Goal: Communication & Community: Answer question/provide support

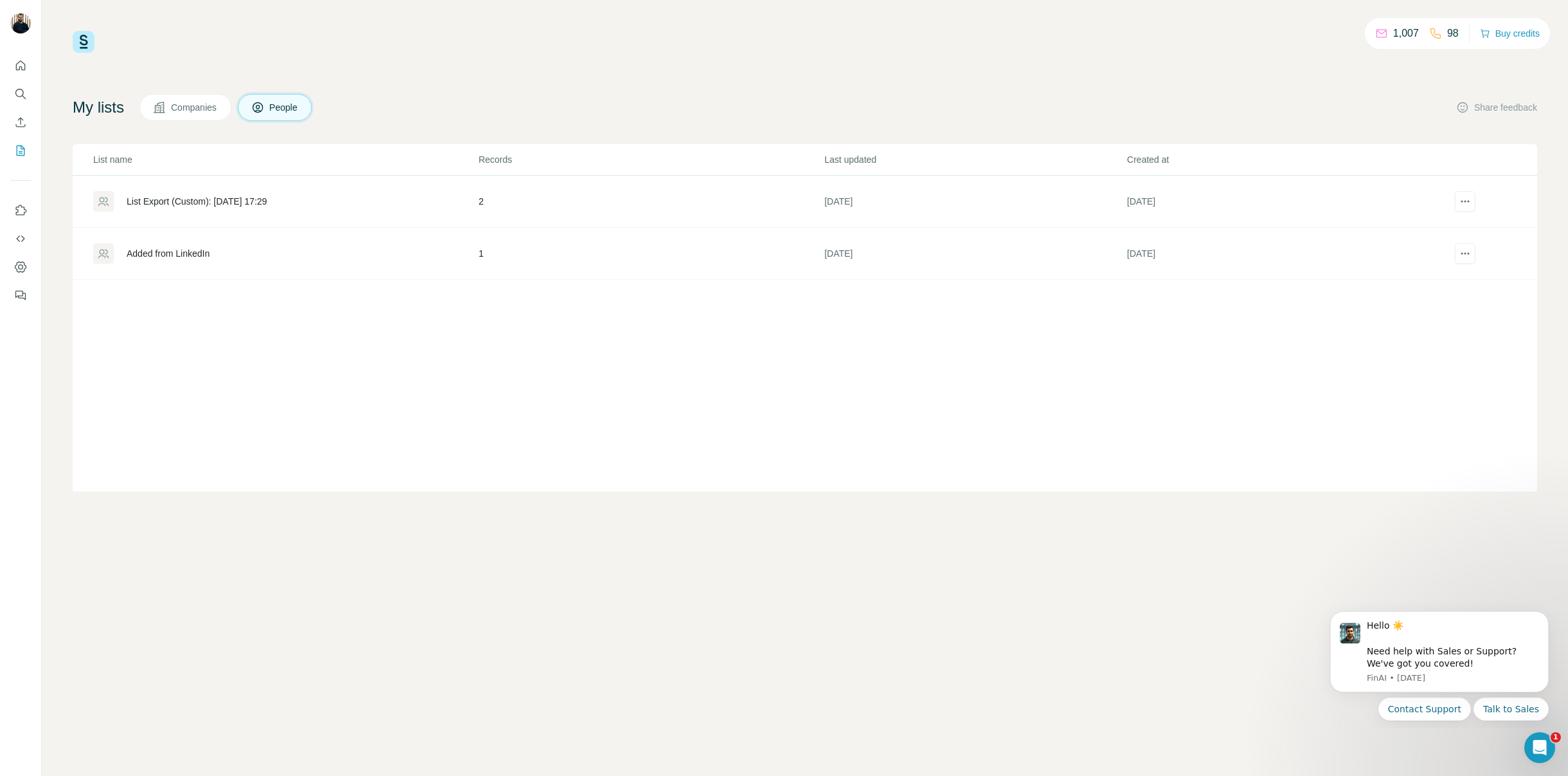
click at [232, 202] on div "List Export (Custom): 25/09/2025 17:29" at bounding box center [197, 201] width 140 height 13
click at [1470, 207] on button "actions" at bounding box center [1466, 202] width 21 height 21
click at [1435, 246] on div "Delete list" at bounding box center [1445, 251] width 160 height 23
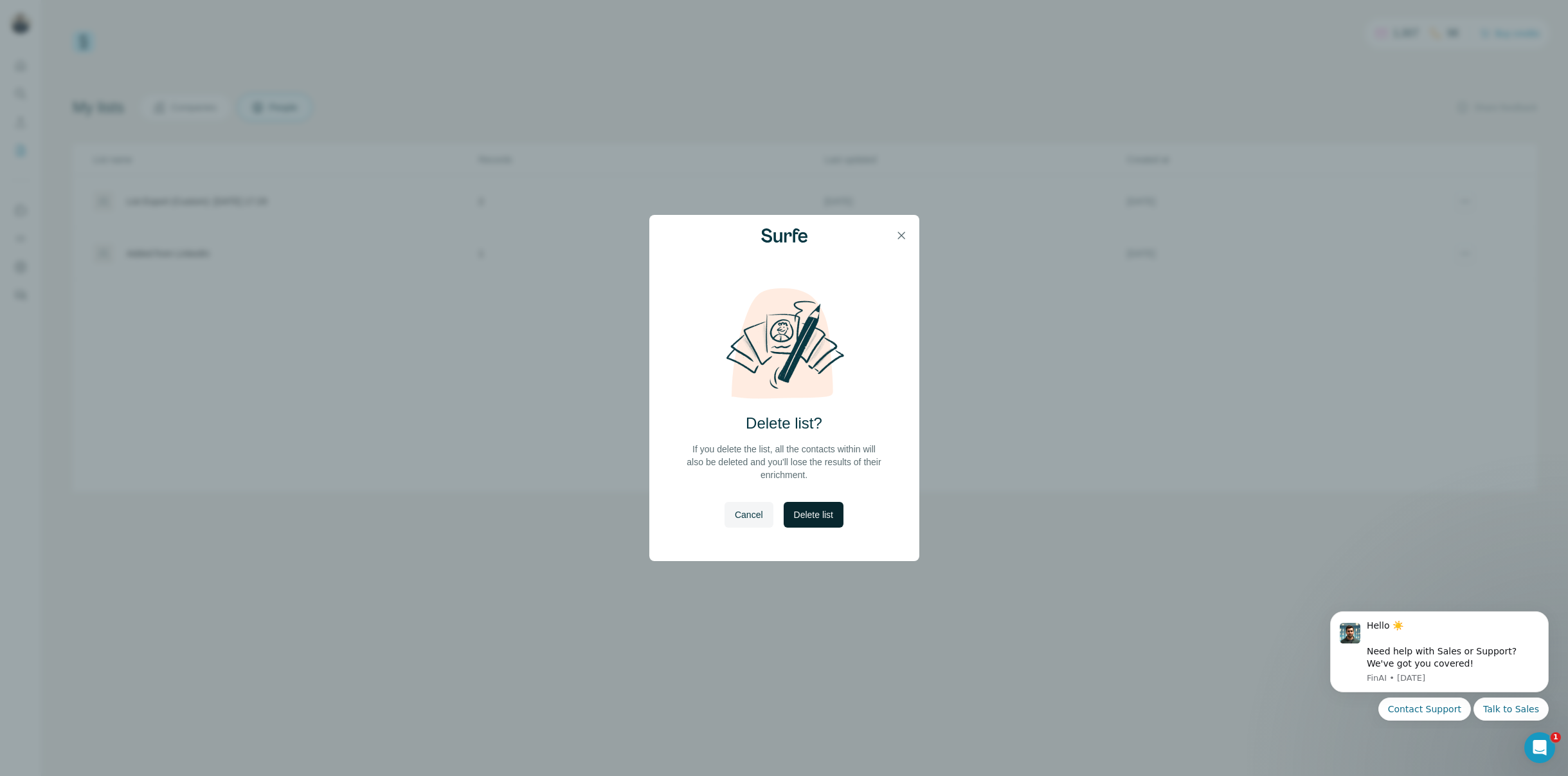
click at [799, 521] on button "Delete list" at bounding box center [814, 514] width 60 height 25
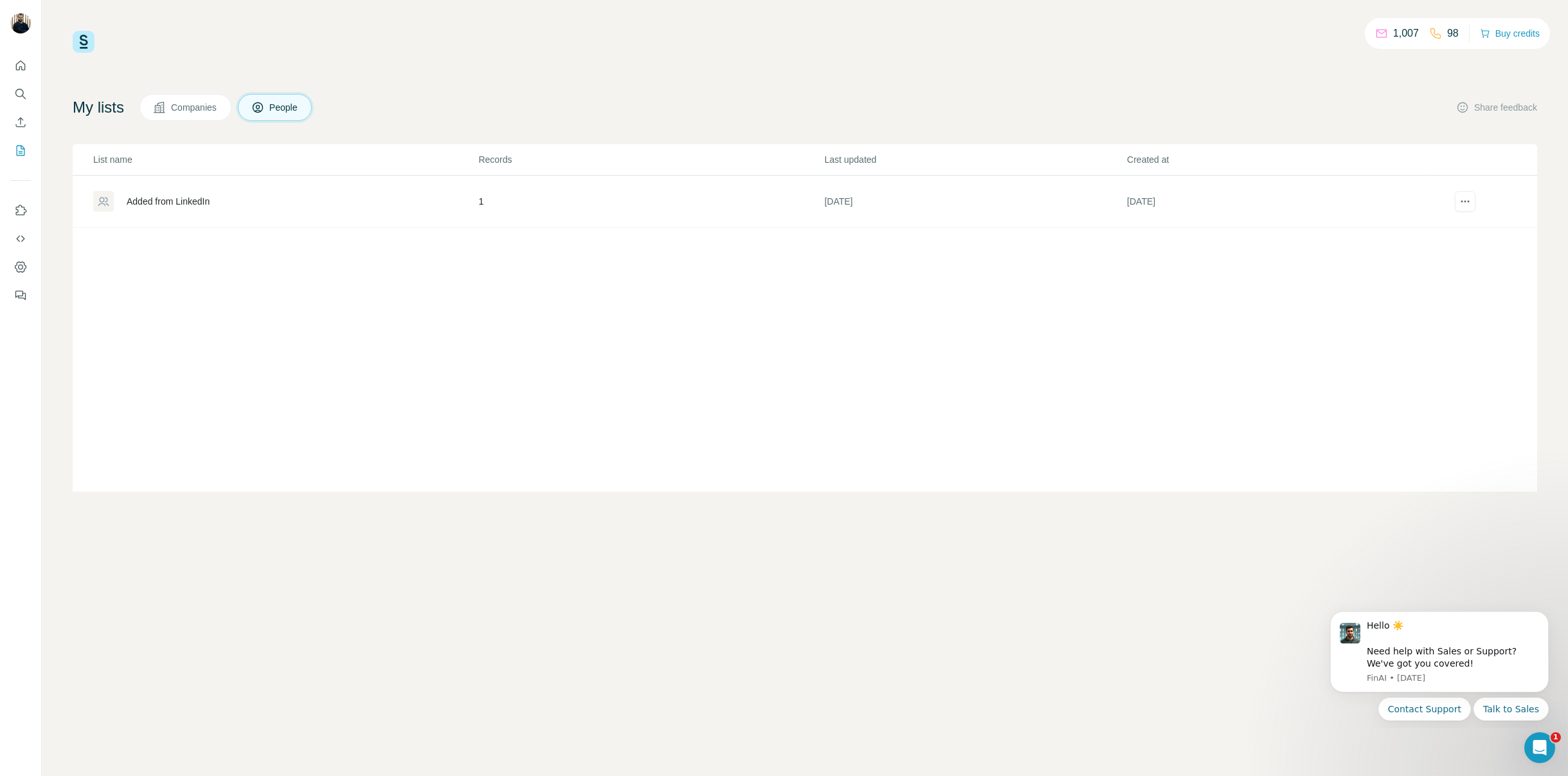
click at [1469, 190] on td at bounding box center [1483, 202] width 108 height 52
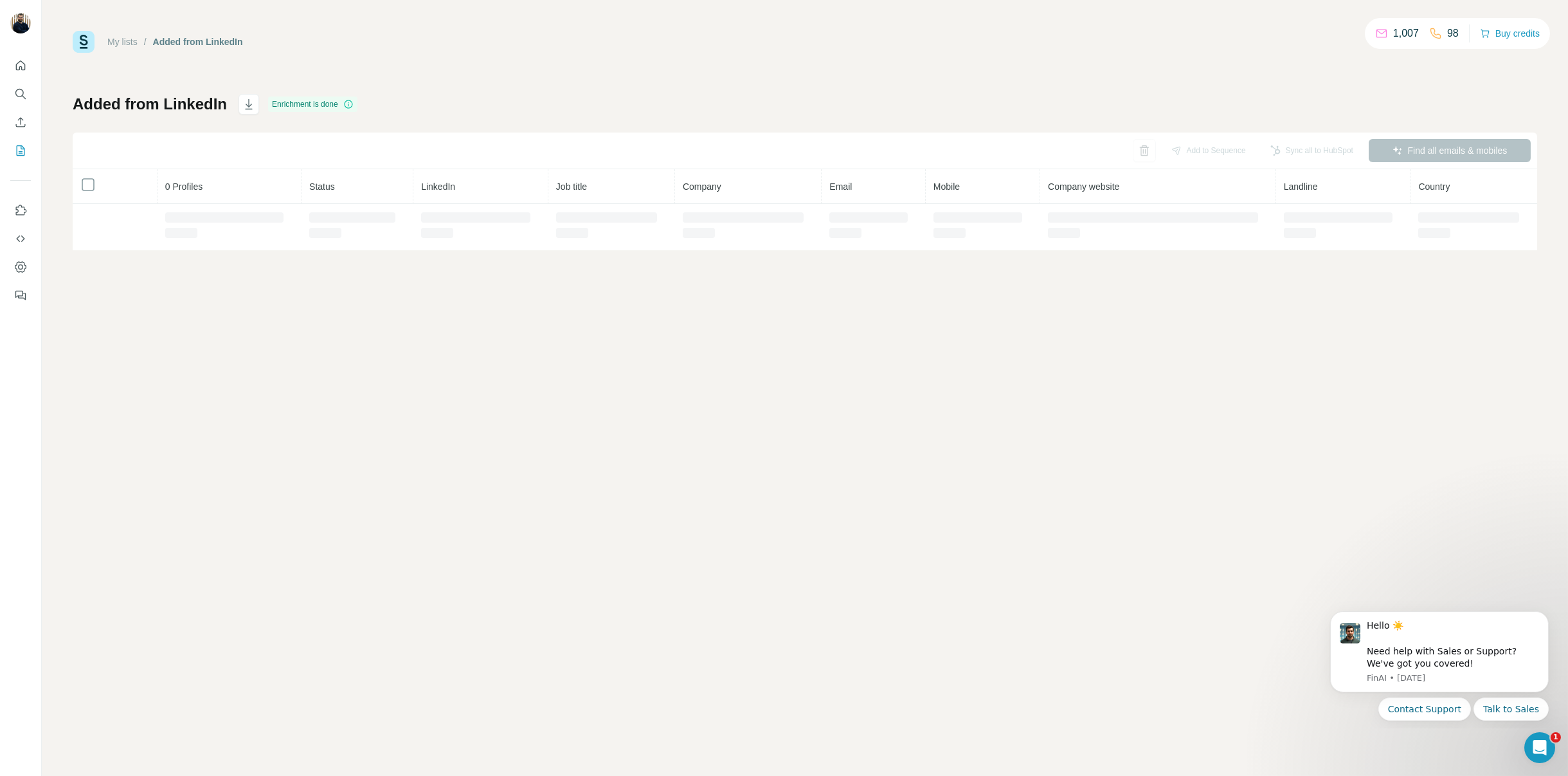
click at [1468, 200] on th "Country" at bounding box center [1474, 186] width 127 height 34
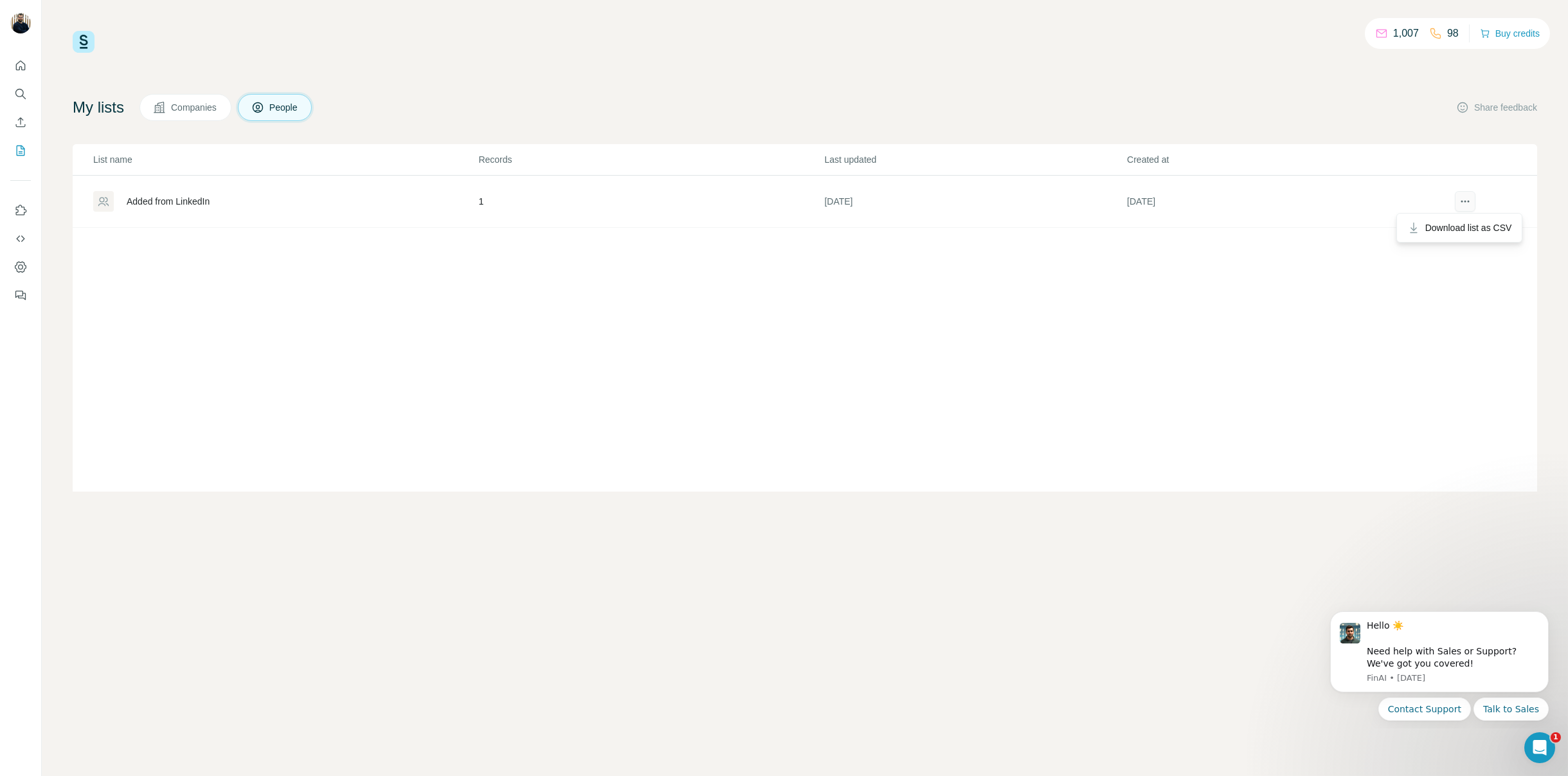
click at [1466, 206] on icon "actions" at bounding box center [1465, 201] width 13 height 13
click at [1468, 195] on icon "actions" at bounding box center [1465, 201] width 13 height 13
click at [1385, 101] on div "My lists Companies People Share feedback" at bounding box center [805, 107] width 1465 height 27
click at [1455, 193] on div at bounding box center [1466, 202] width 72 height 21
click at [1325, 101] on div "My lists Companies People Share feedback" at bounding box center [805, 107] width 1465 height 27
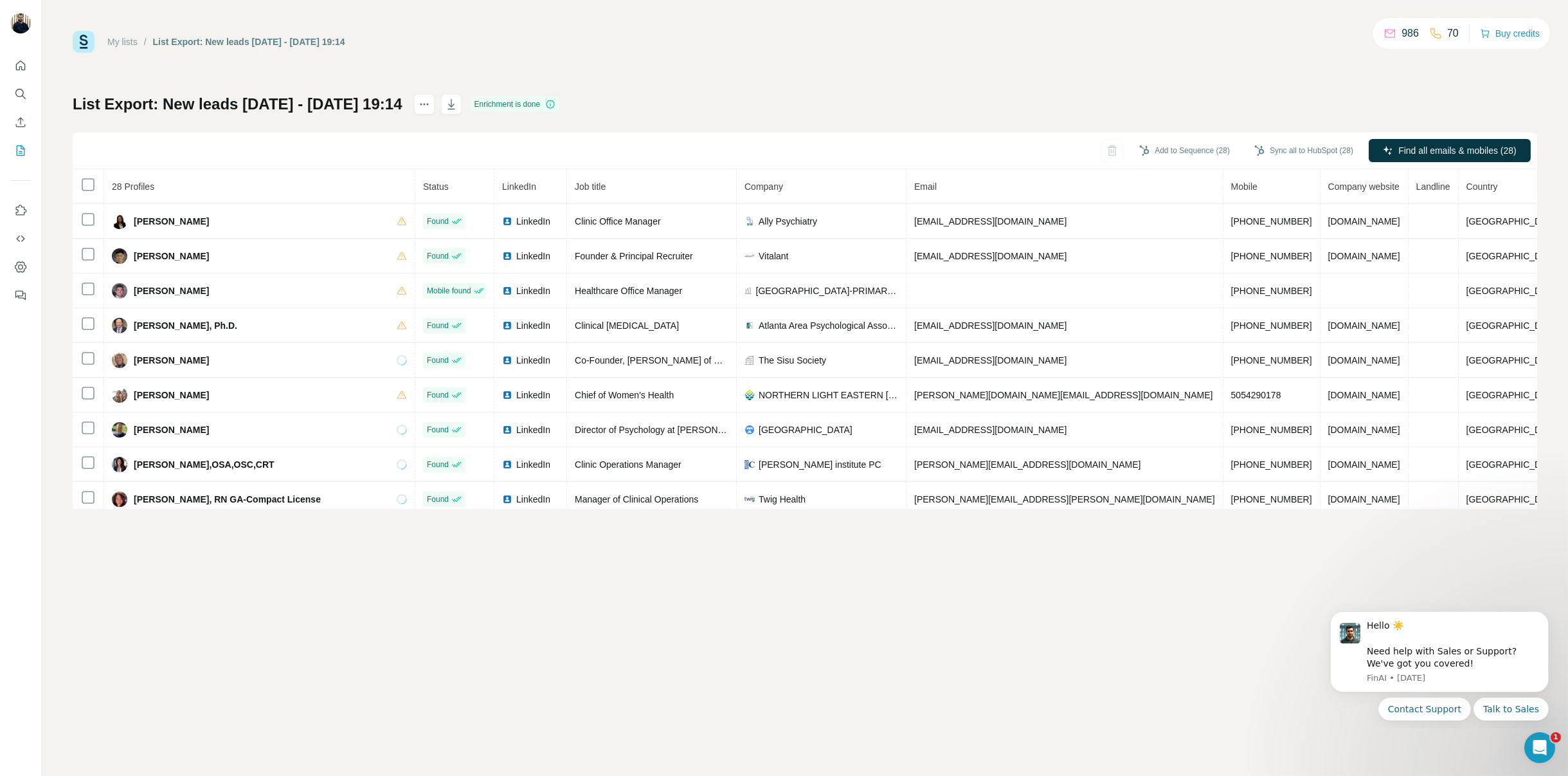
click at [1131, 571] on div "My lists / List Export: New leads 10/2/25 - 02/10/2025 19:14 986 70 Buy credits…" at bounding box center [805, 388] width 1527 height 776
click at [1261, 155] on button "Sync all to HubSpot (28)" at bounding box center [1304, 151] width 117 height 19
click at [1239, 267] on icon "button" at bounding box center [1244, 263] width 13 height 13
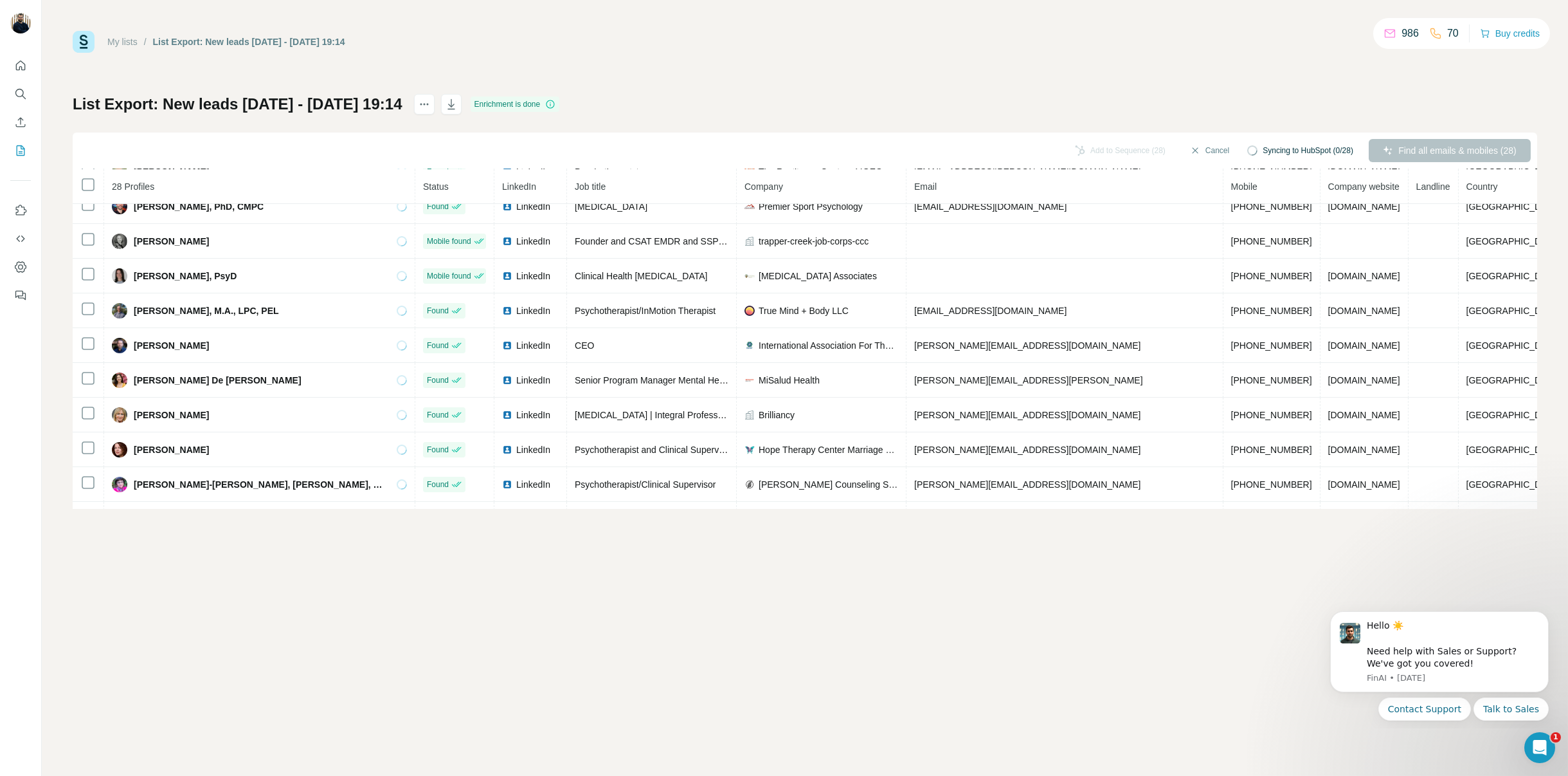
scroll to position [680, 0]
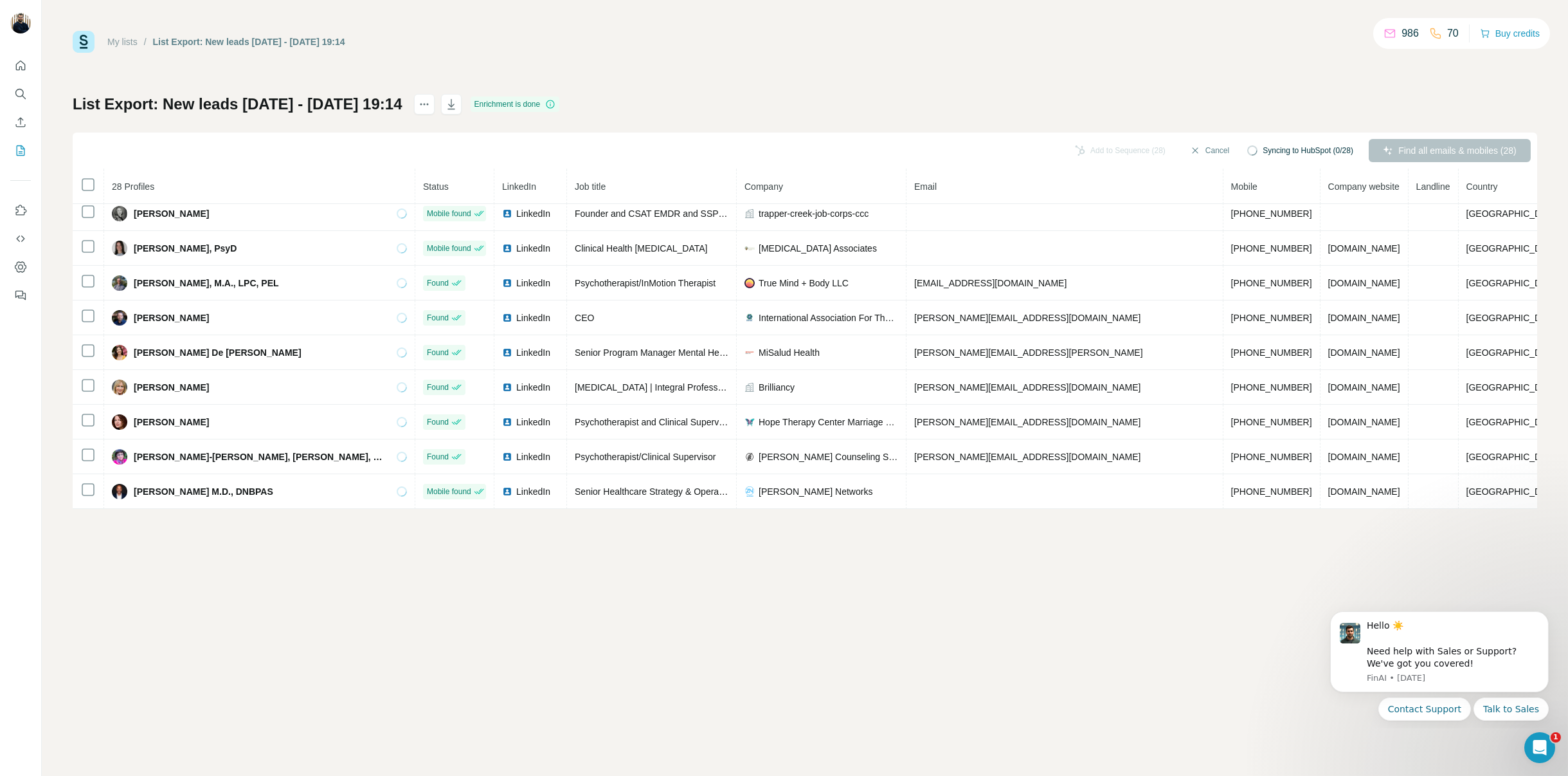
click at [1227, 617] on div "My lists / List Export: New leads 10/2/25 - 02/10/2025 19:14 986 70 Buy credits…" at bounding box center [805, 388] width 1527 height 776
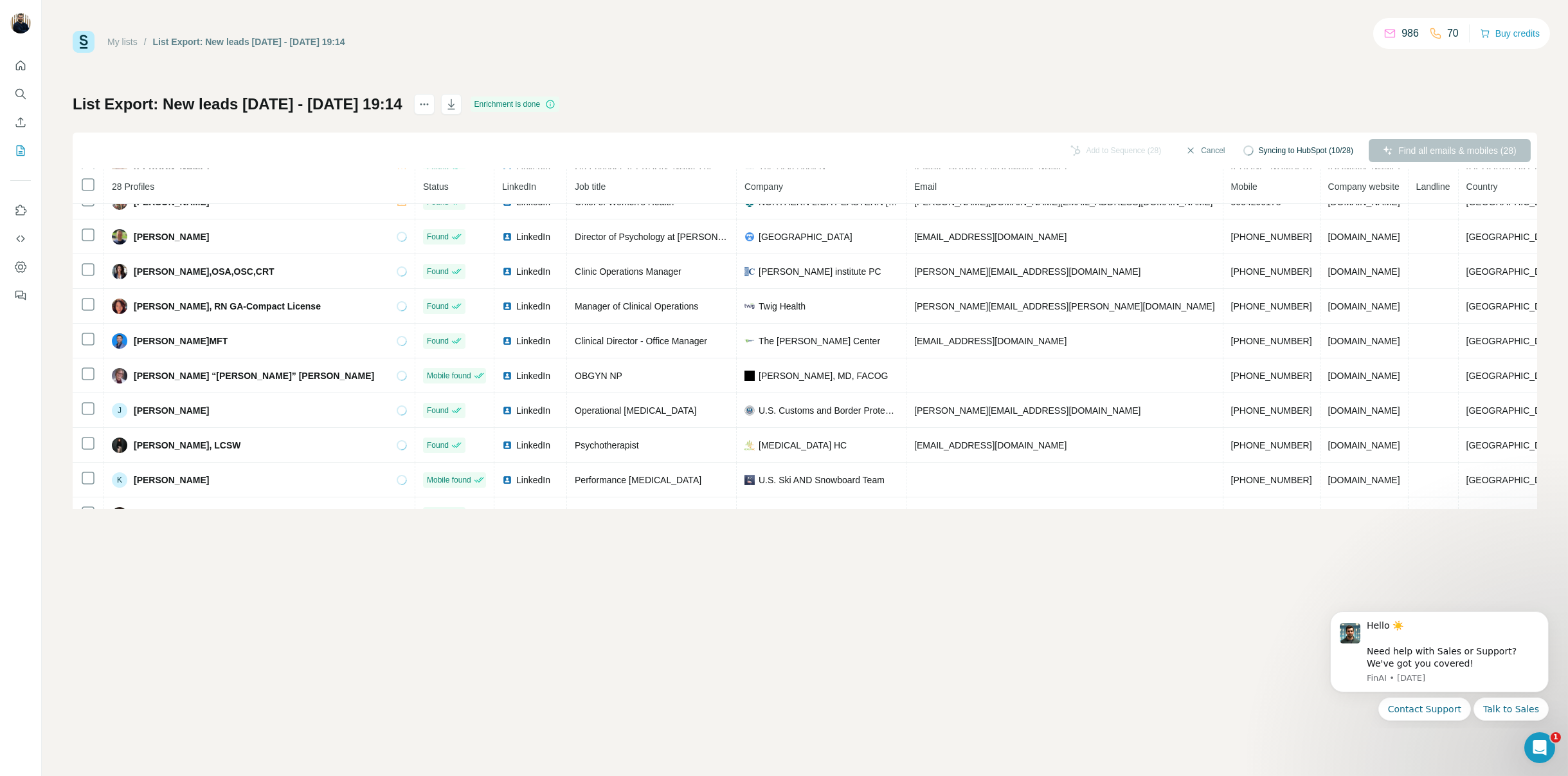
scroll to position [515, 0]
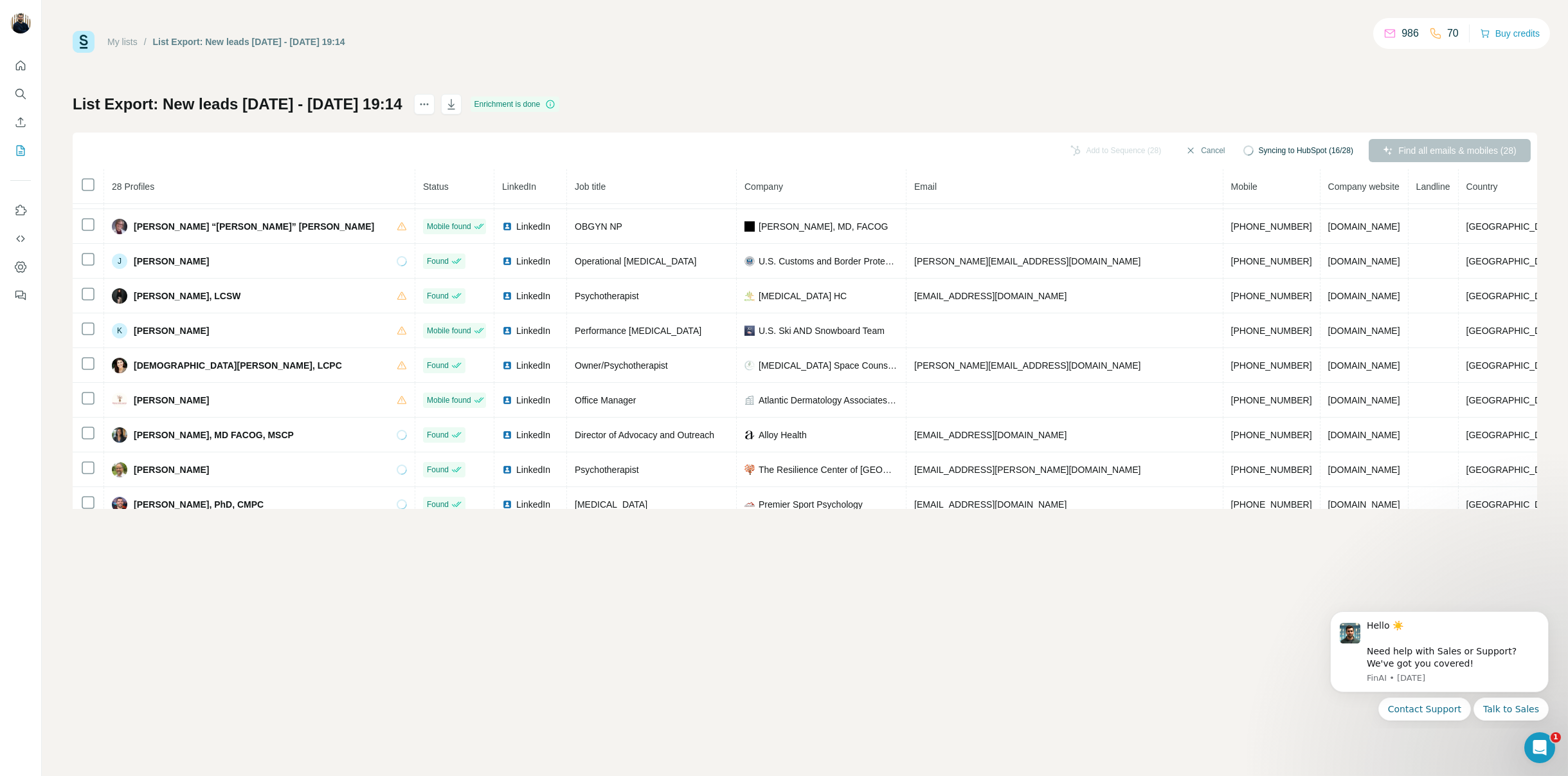
scroll to position [358, 0]
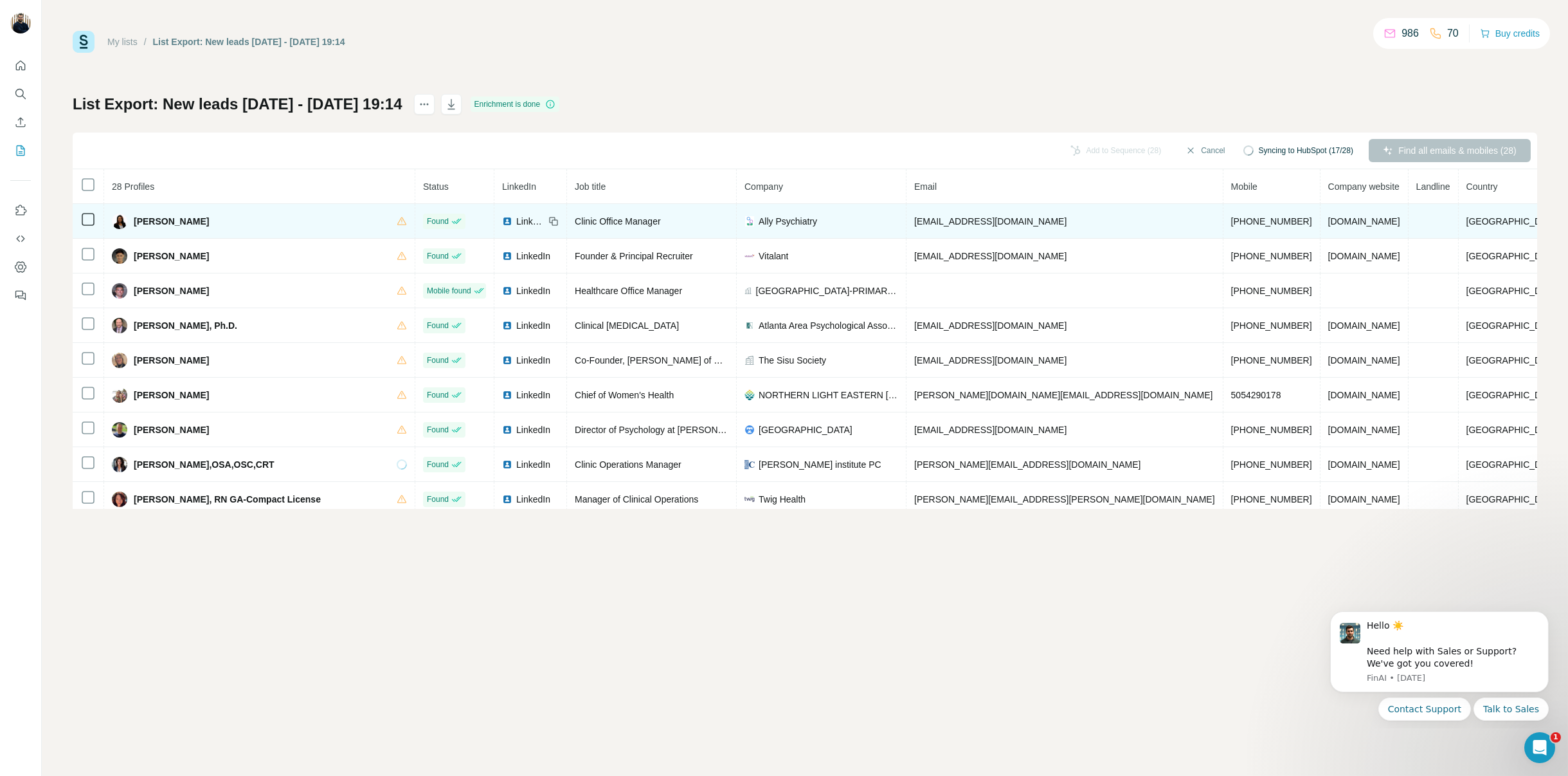
click at [342, 223] on div "[PERSON_NAME]" at bounding box center [259, 221] width 295 height 15
click at [397, 223] on icon at bounding box center [402, 221] width 10 height 10
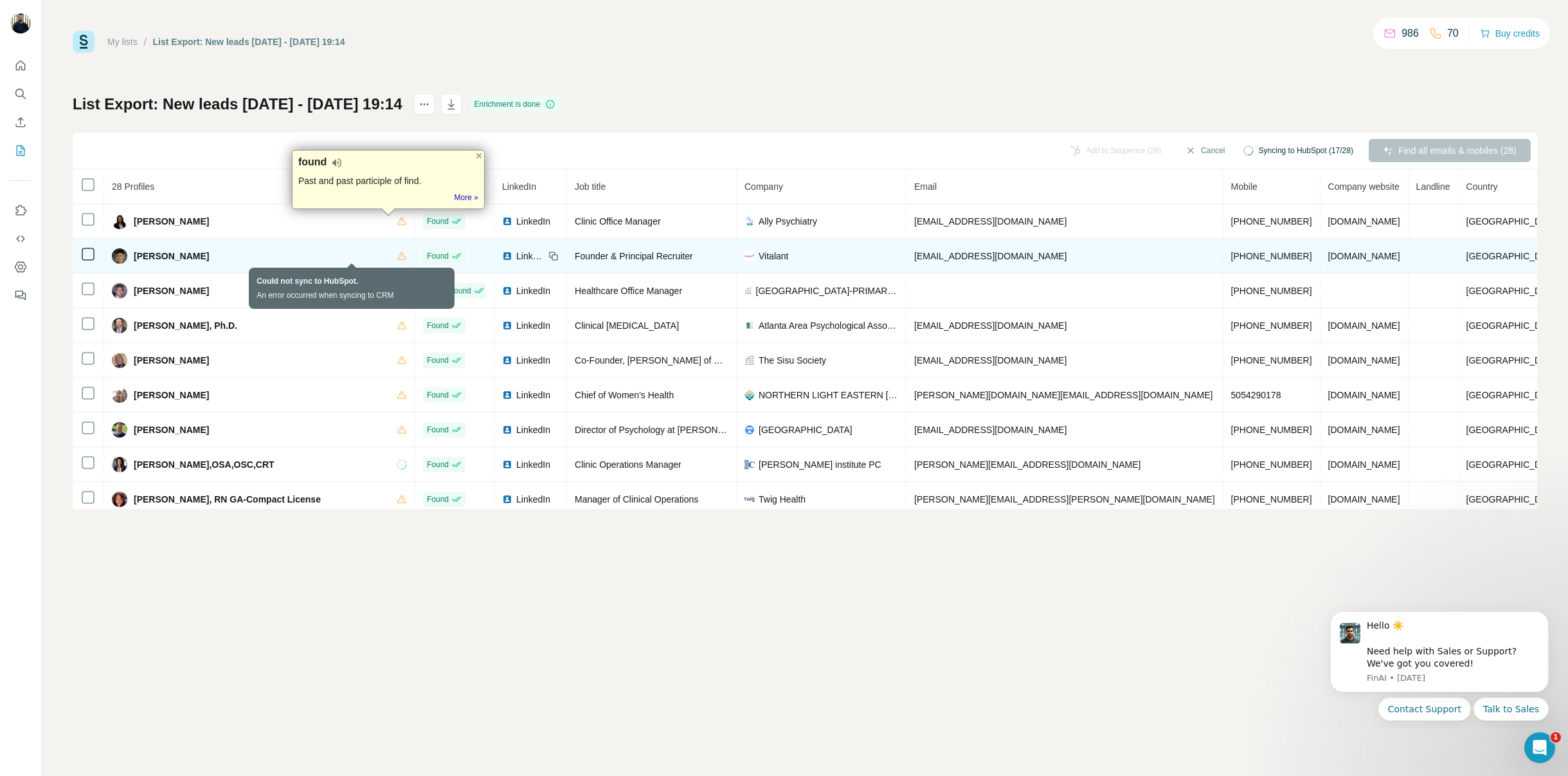
click at [398, 258] on icon at bounding box center [402, 255] width 9 height 8
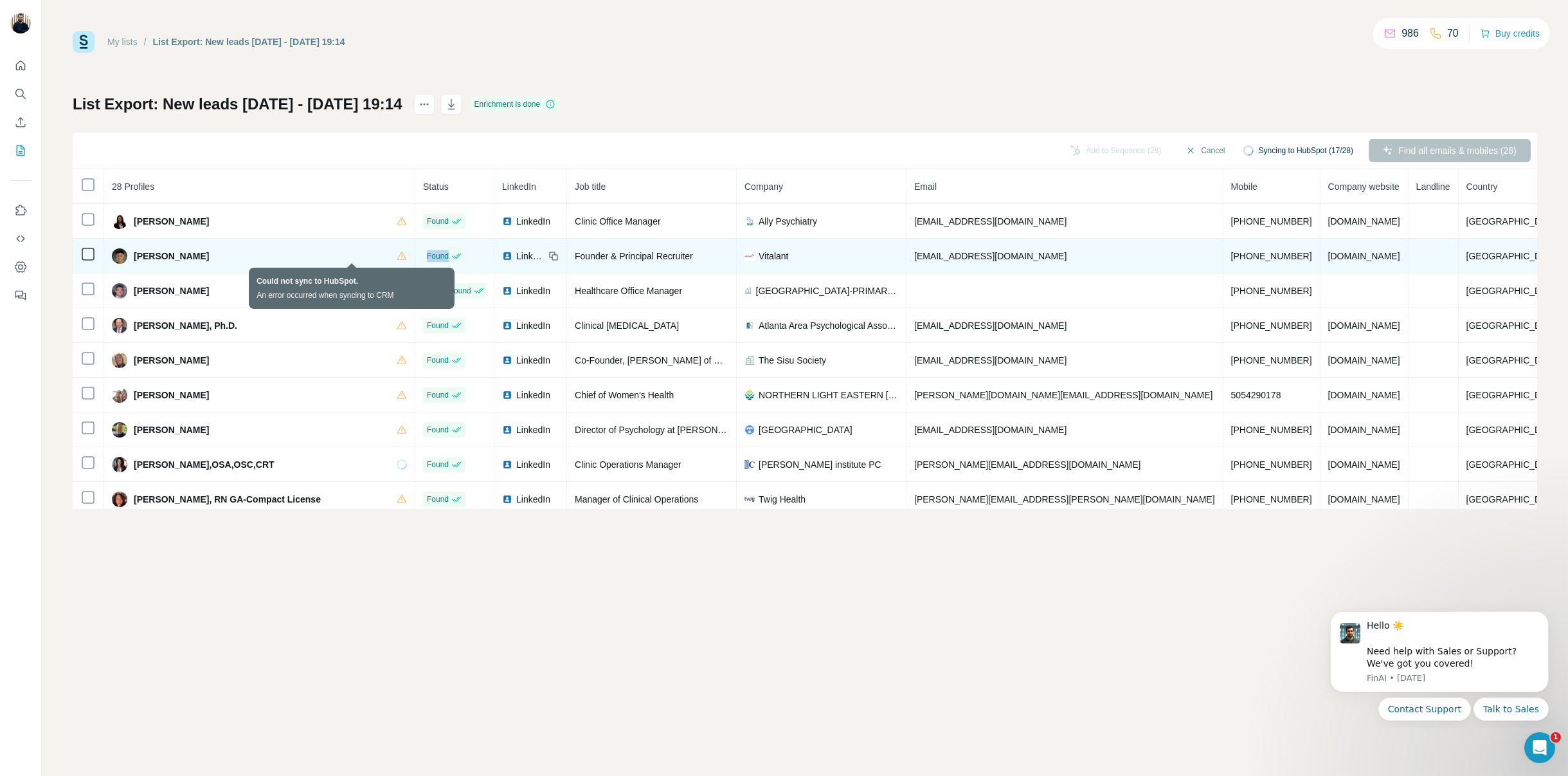
click at [398, 258] on icon at bounding box center [402, 255] width 9 height 8
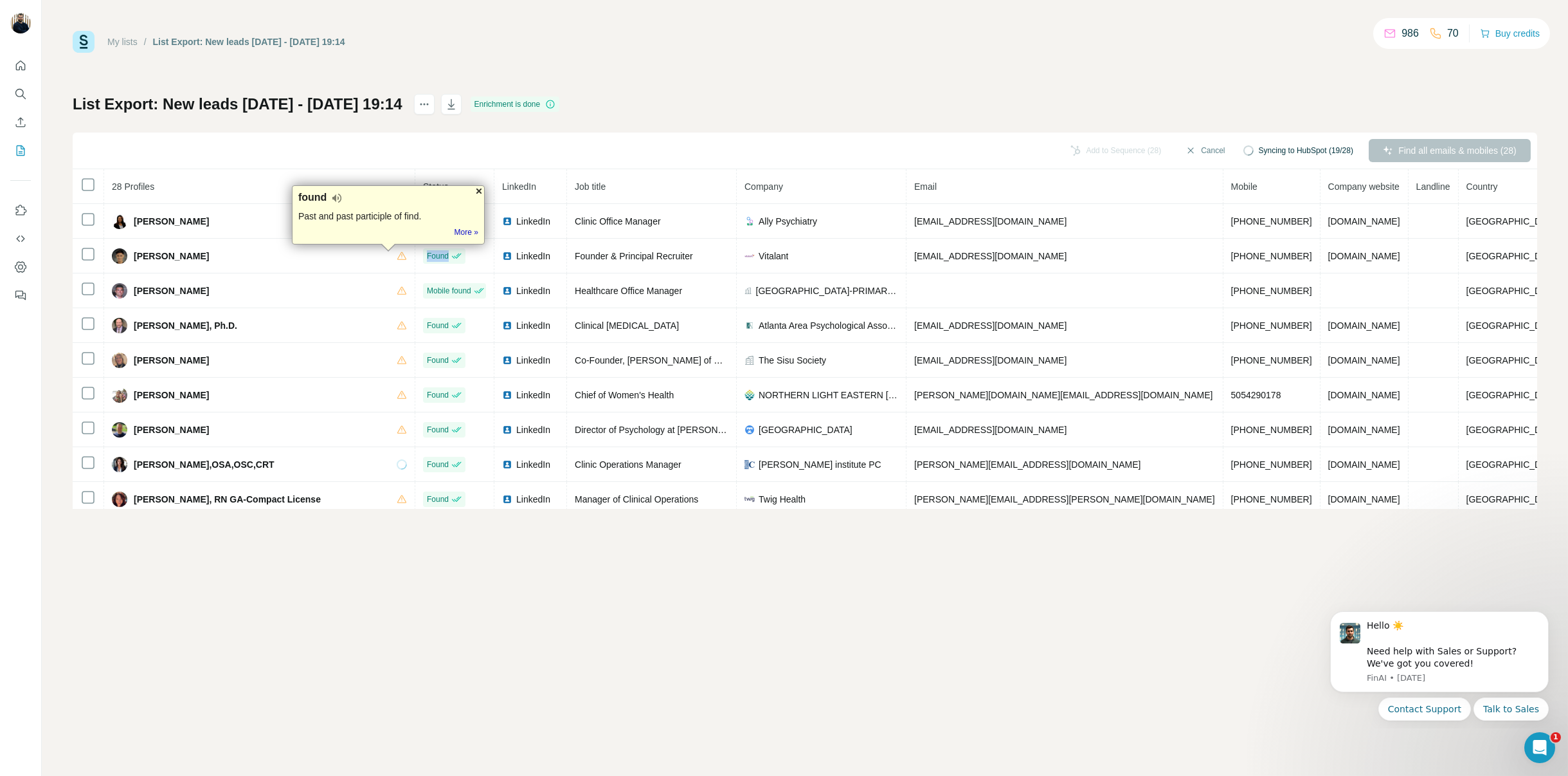
click at [478, 189] on div at bounding box center [479, 191] width 10 height 10
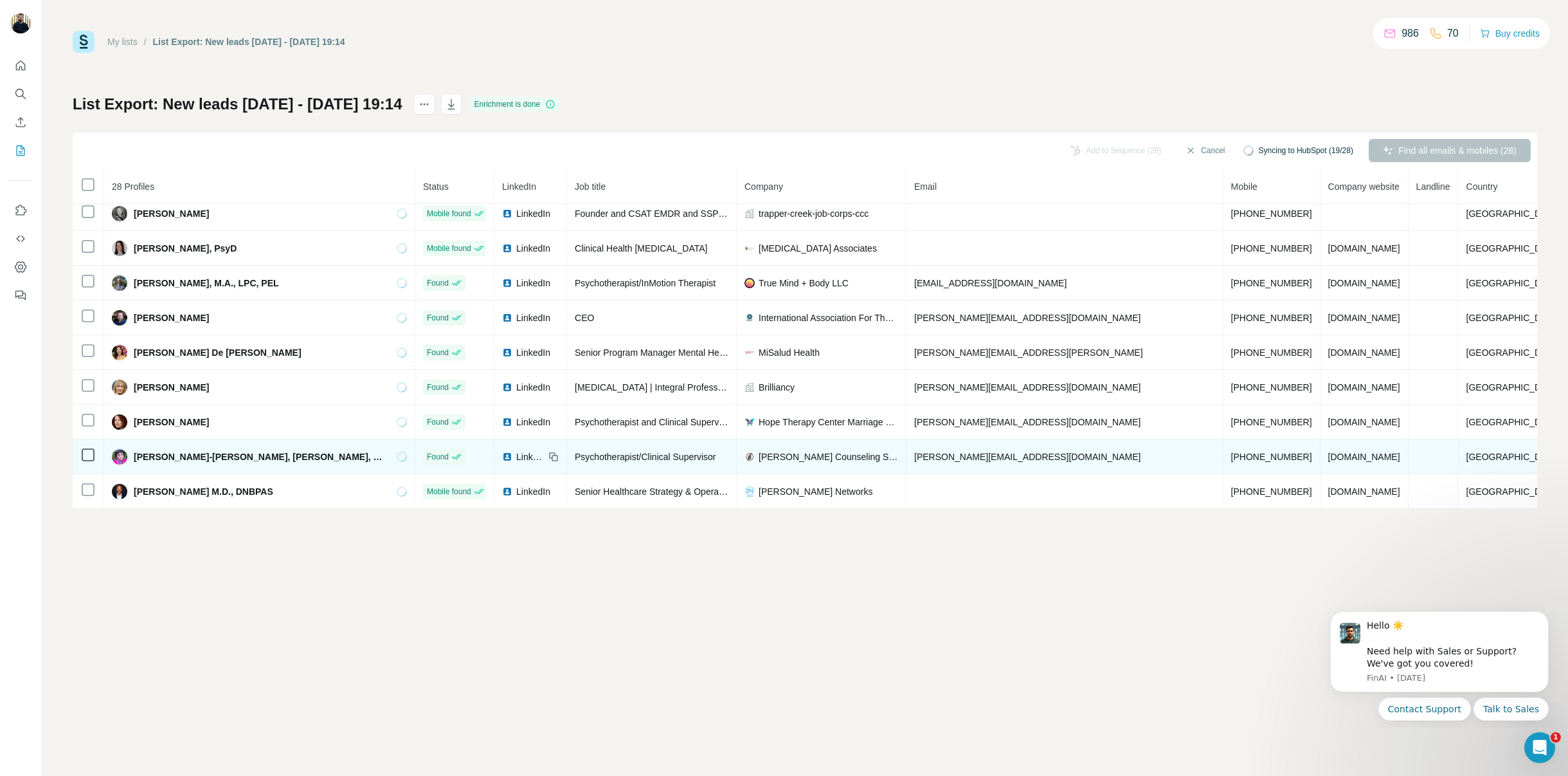
scroll to position [680, 0]
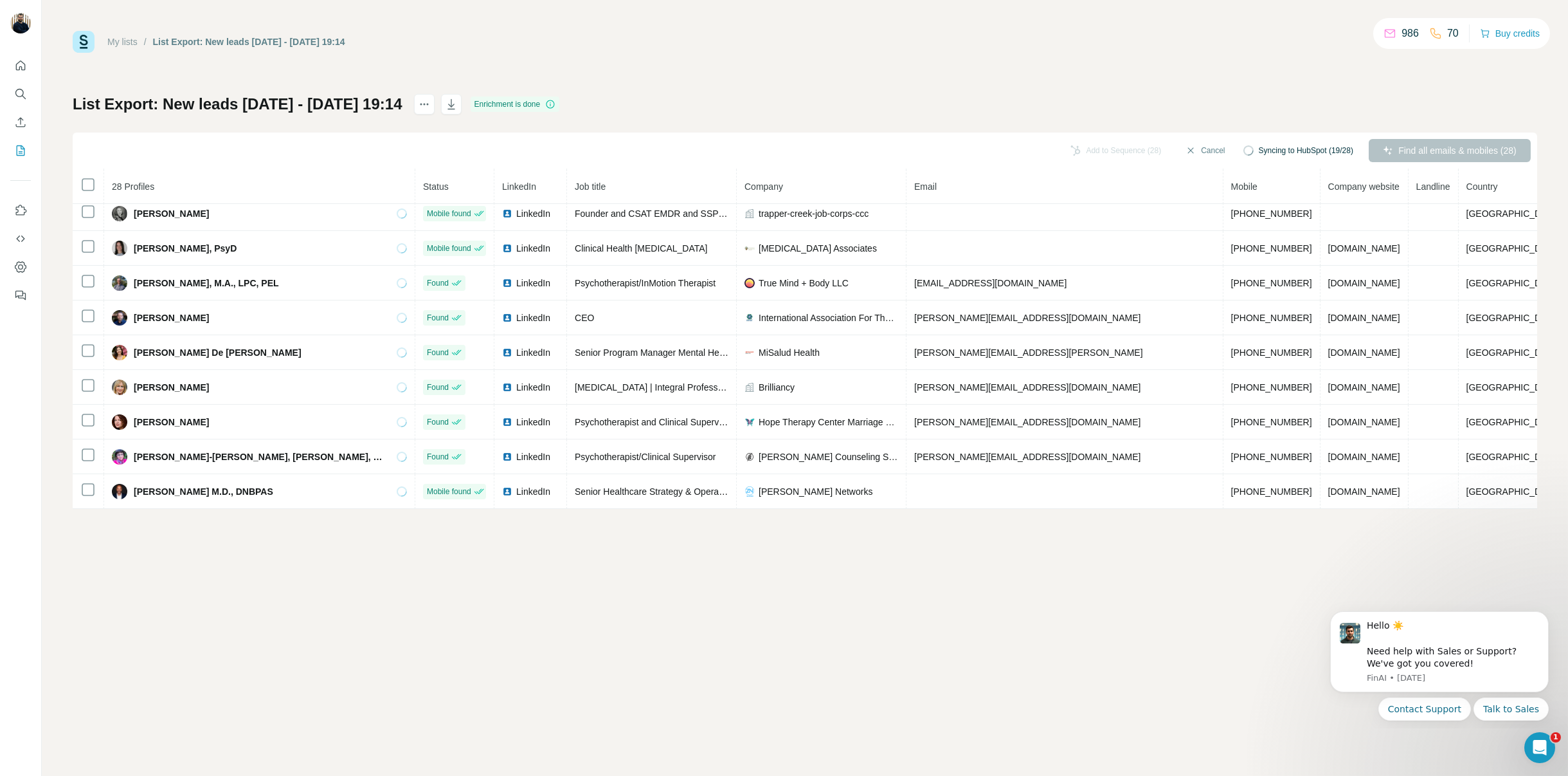
click at [133, 36] on link "My lists" at bounding box center [122, 41] width 30 height 10
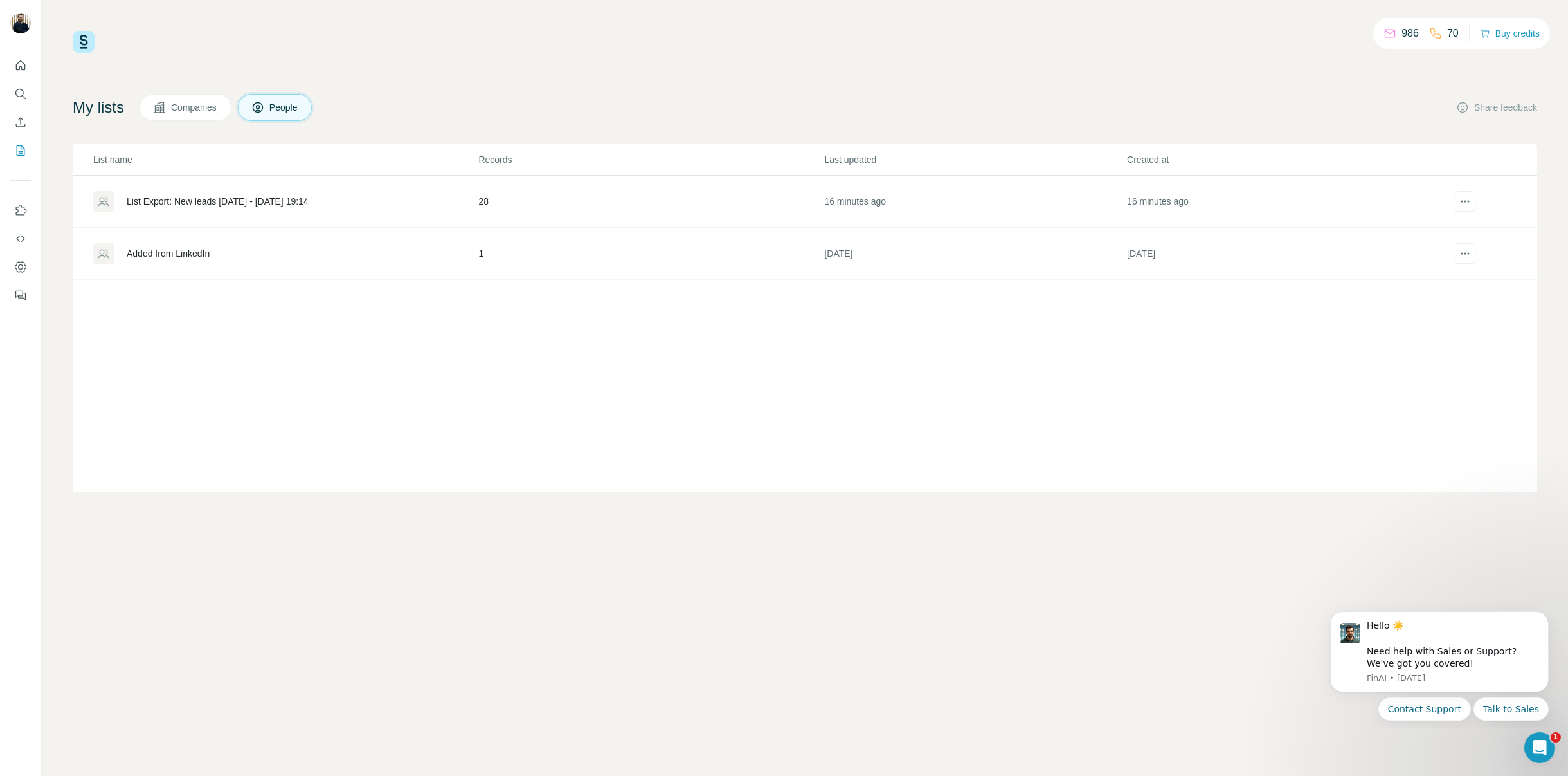
click at [202, 249] on div "Added from LinkedIn" at bounding box center [168, 253] width 83 height 13
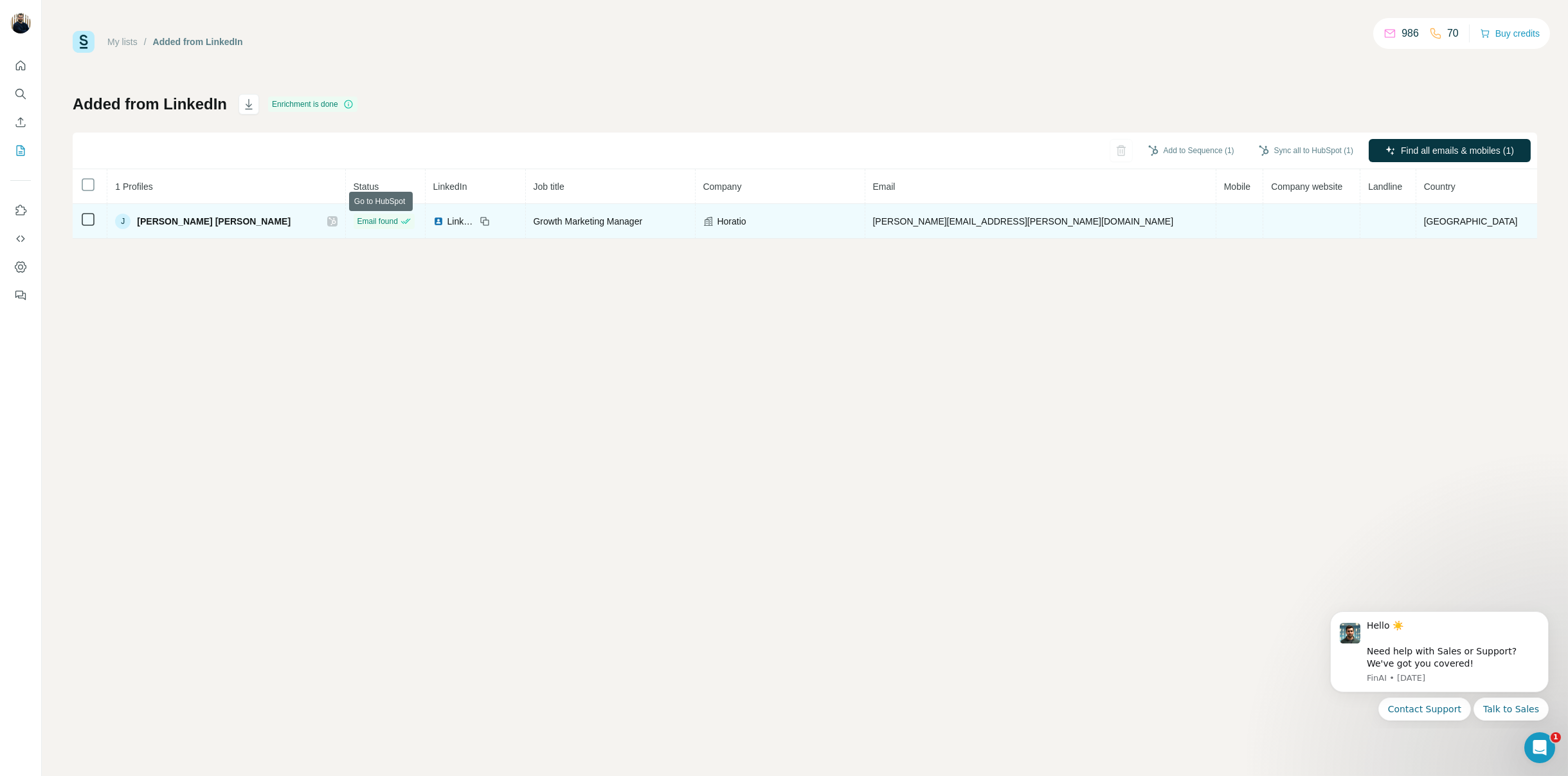
click at [336, 219] on icon at bounding box center [332, 221] width 8 height 10
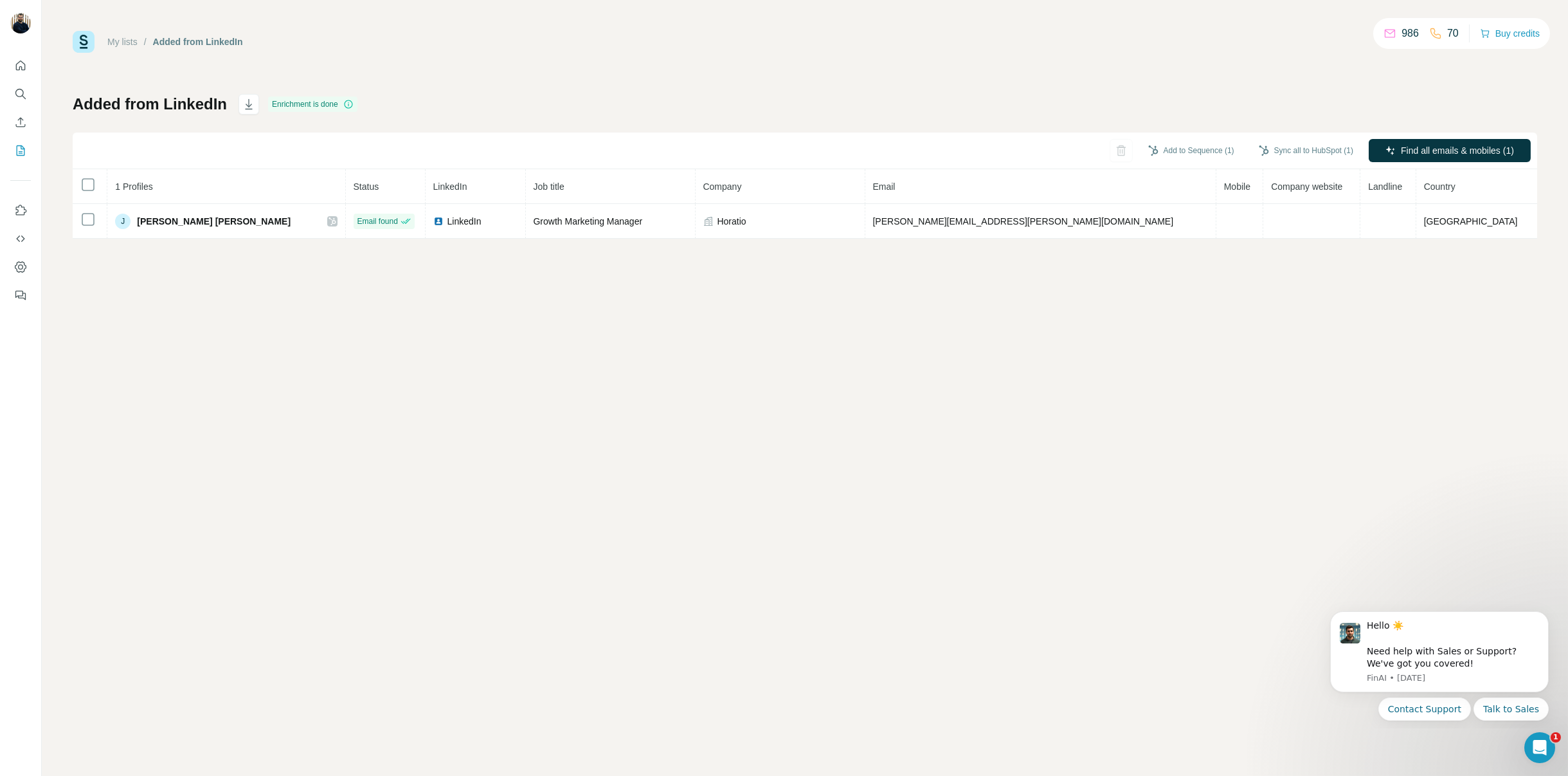
click at [116, 45] on link "My lists" at bounding box center [122, 41] width 30 height 10
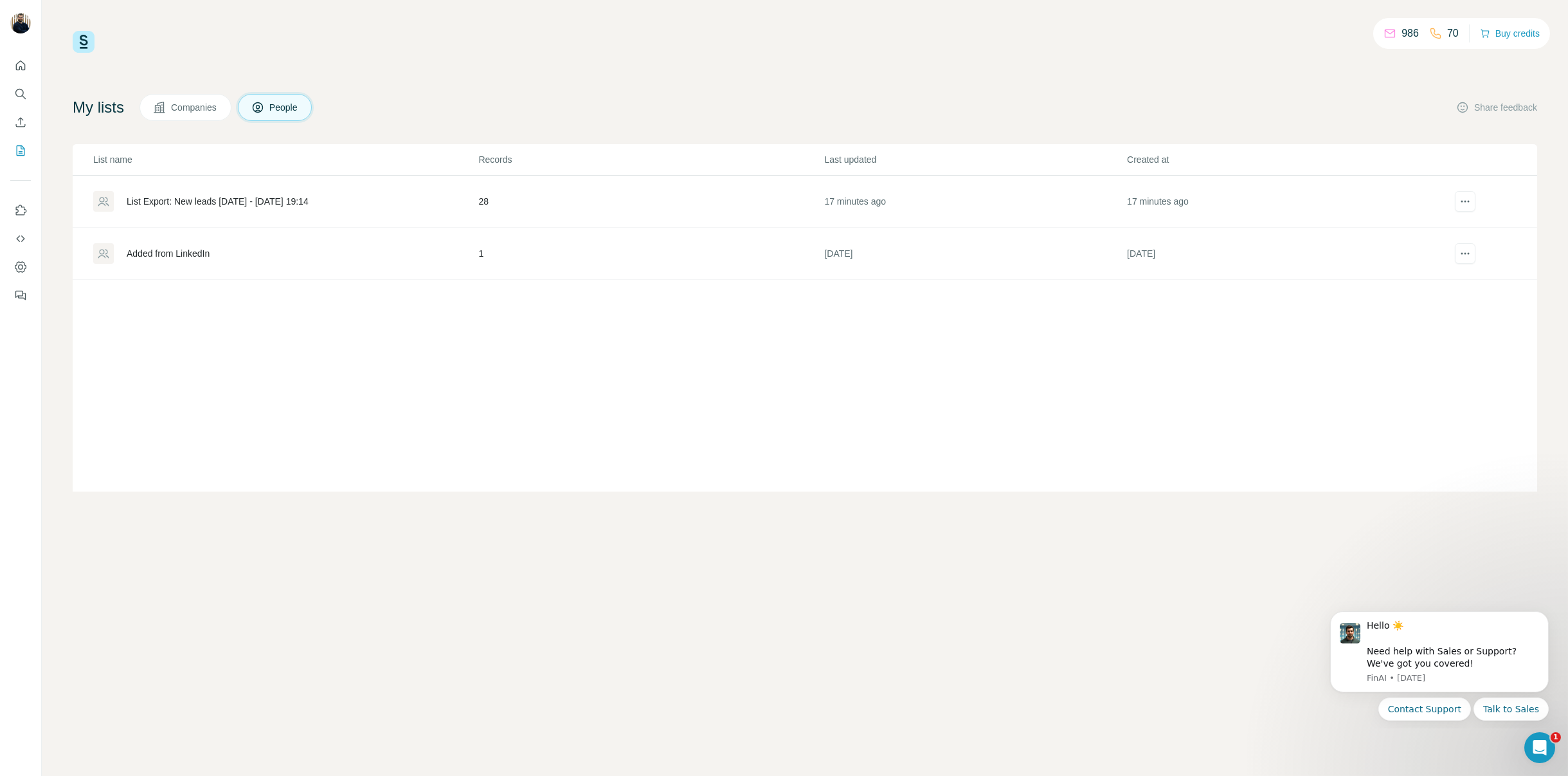
click at [264, 200] on div "List Export: New leads [DATE] - [DATE] 19:14" at bounding box center [217, 201] width 182 height 13
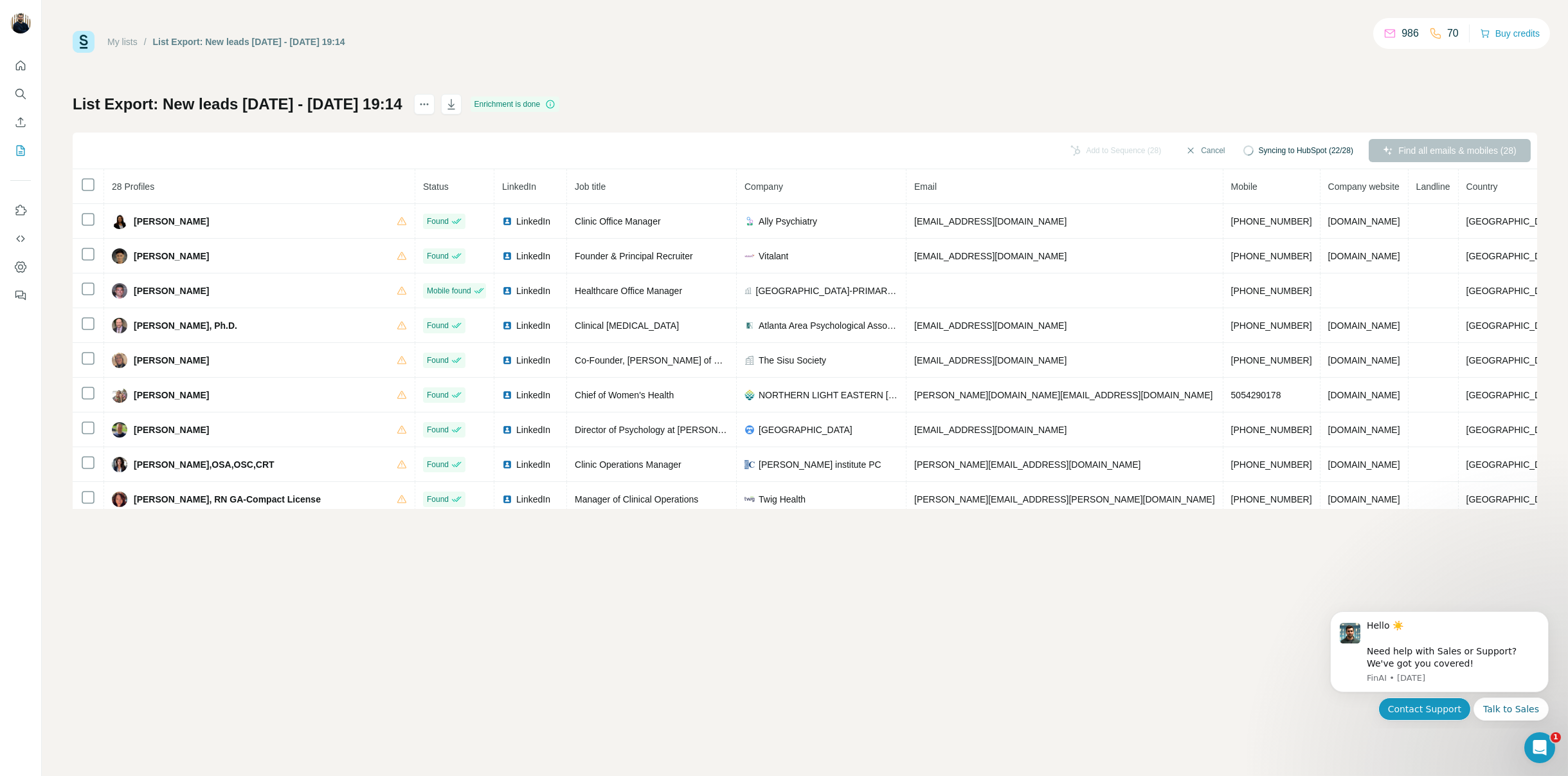
click at [1437, 712] on button "Contact Support" at bounding box center [1424, 709] width 93 height 23
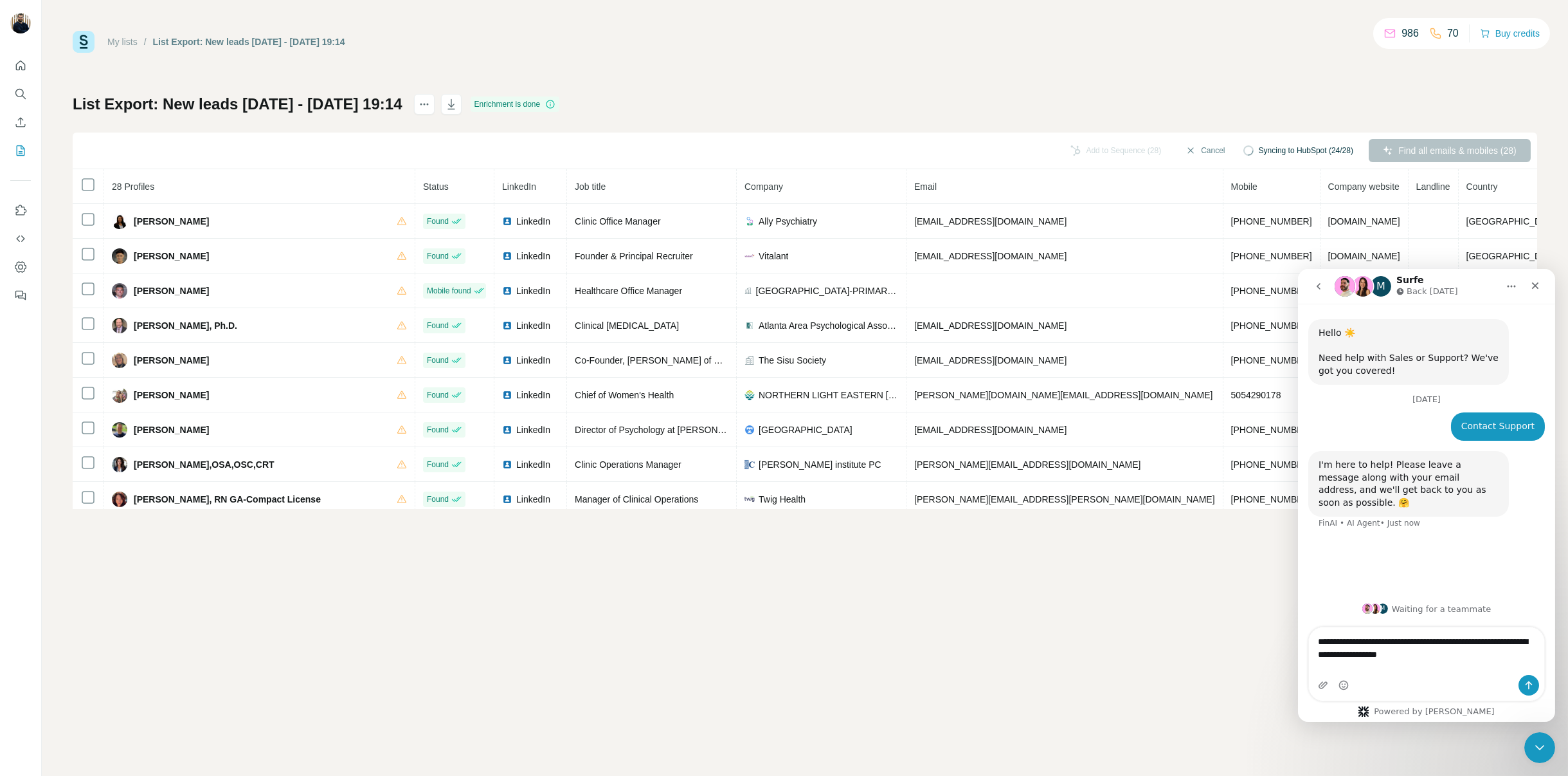
click at [1327, 658] on textarea "**********" at bounding box center [1426, 644] width 235 height 34
click at [1461, 659] on textarea "**********" at bounding box center [1426, 644] width 235 height 34
type textarea "**********"
click at [1528, 680] on icon "Send a message…" at bounding box center [1528, 684] width 10 height 10
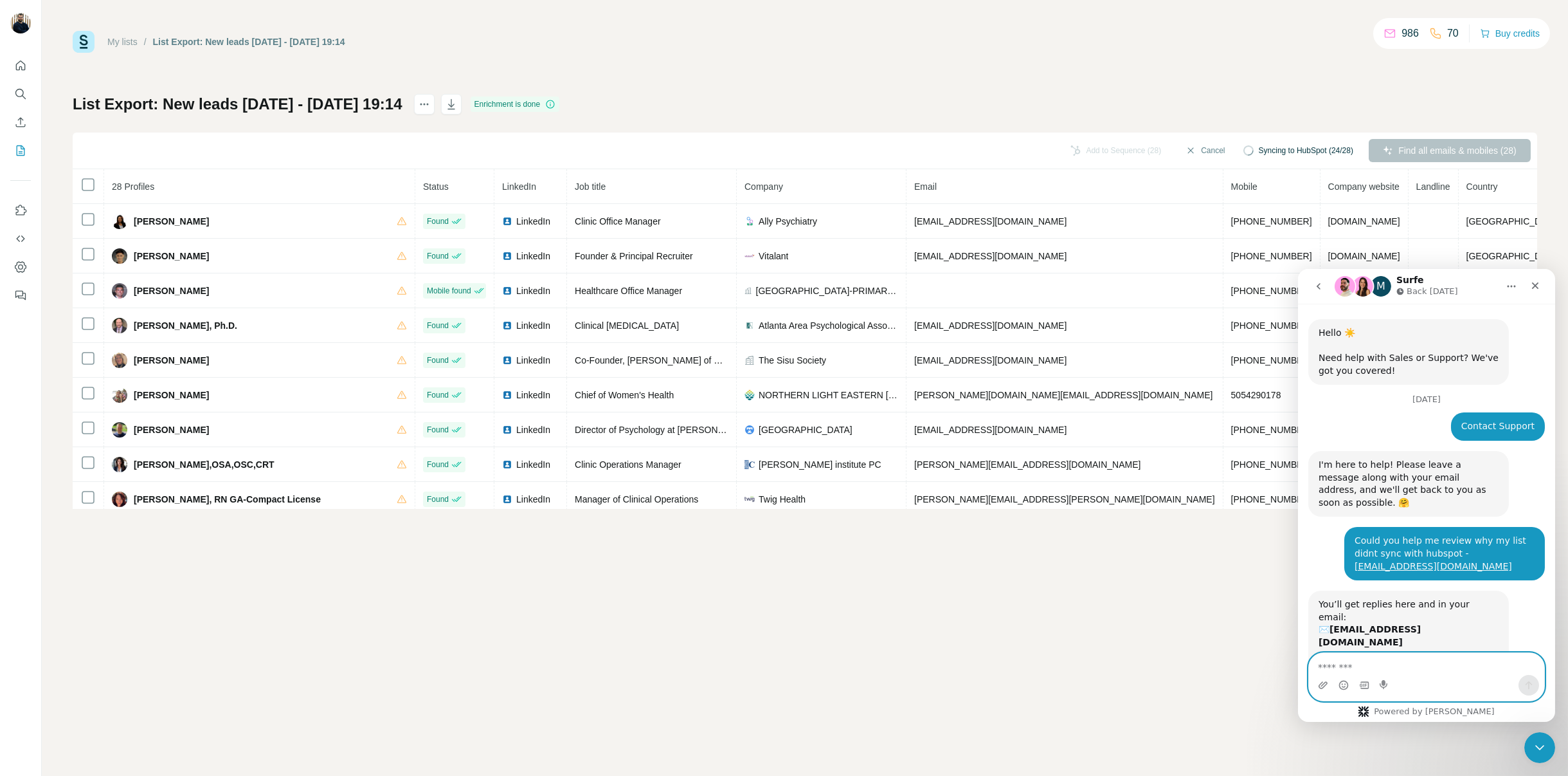
scroll to position [47, 0]
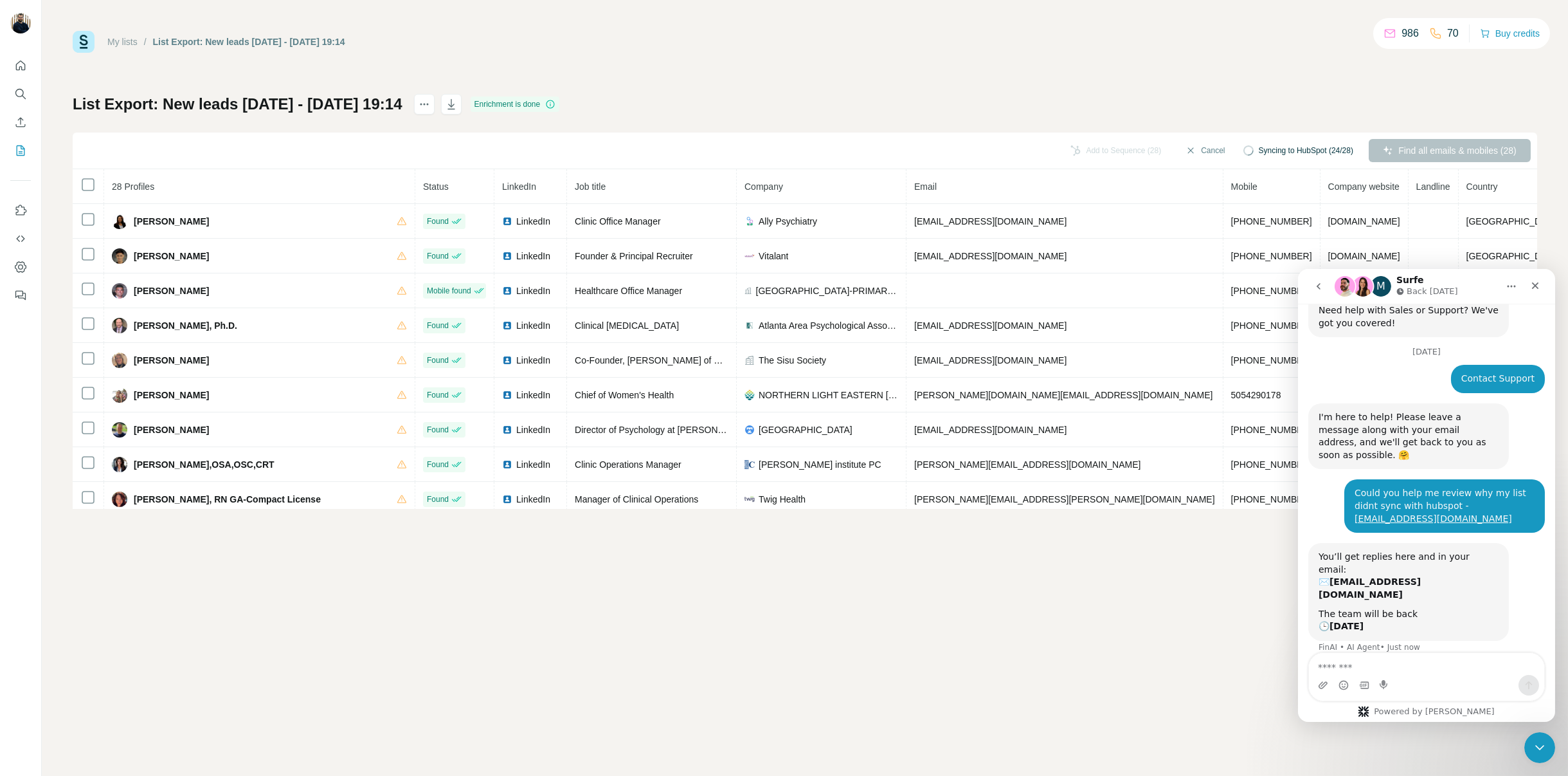
drag, startPoint x: 1073, startPoint y: 586, endPoint x: 1060, endPoint y: 575, distance: 17.0
click at [1071, 587] on div "My lists / List Export: New leads [DATE] - [DATE] 19:14 986 70 Buy credits List…" at bounding box center [805, 388] width 1527 height 776
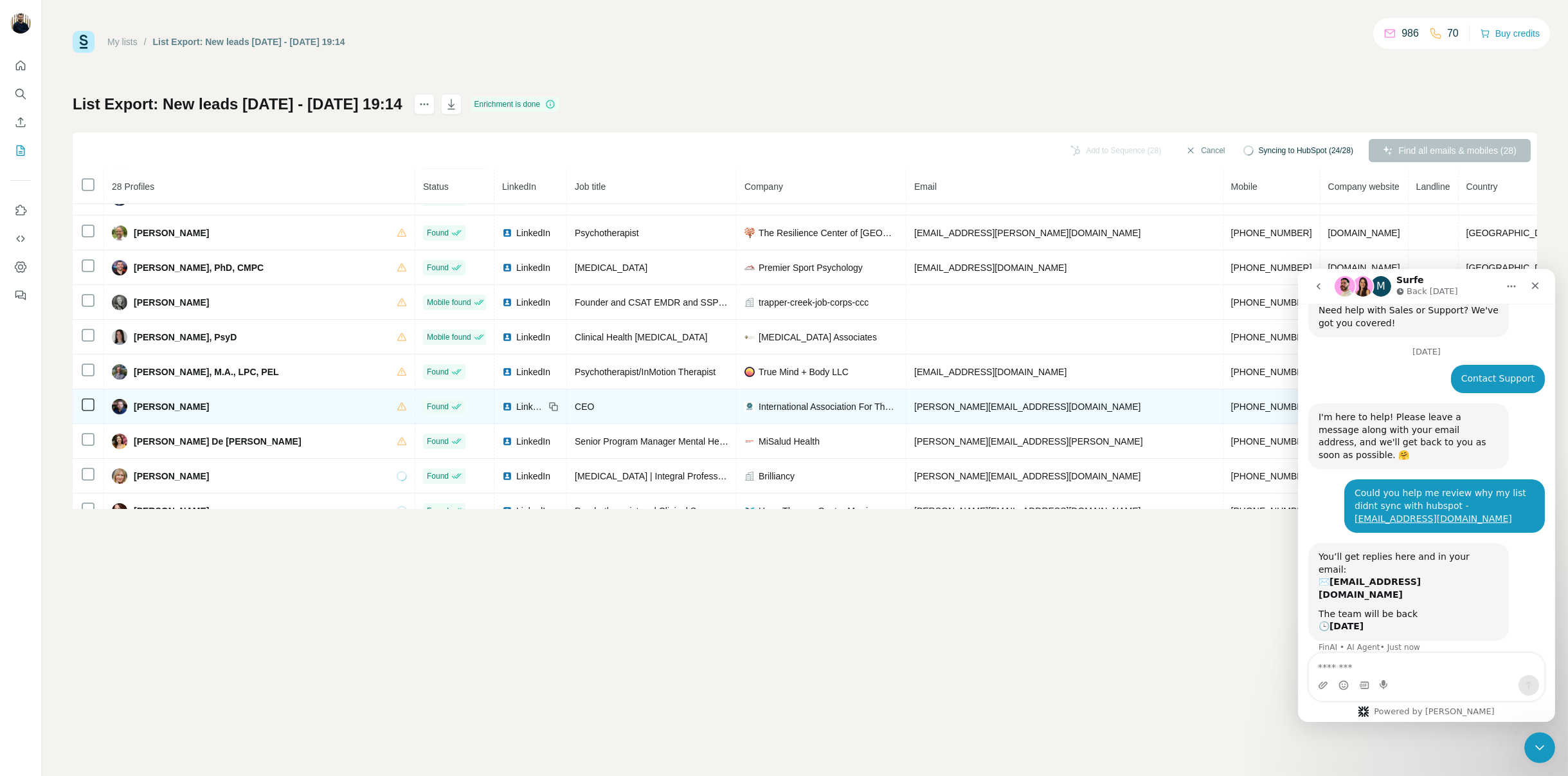
scroll to position [680, 0]
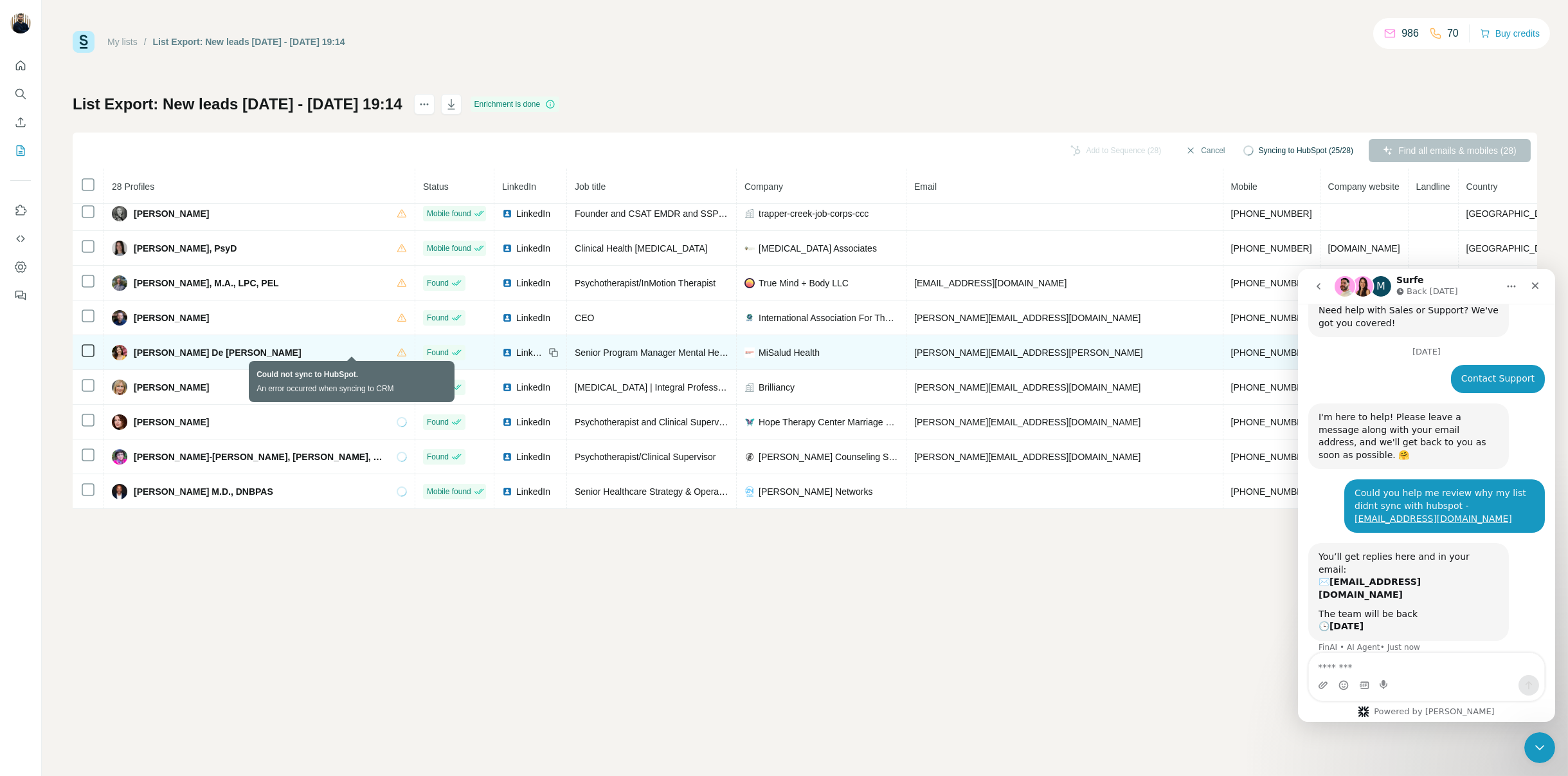
click at [397, 351] on icon at bounding box center [402, 352] width 10 height 10
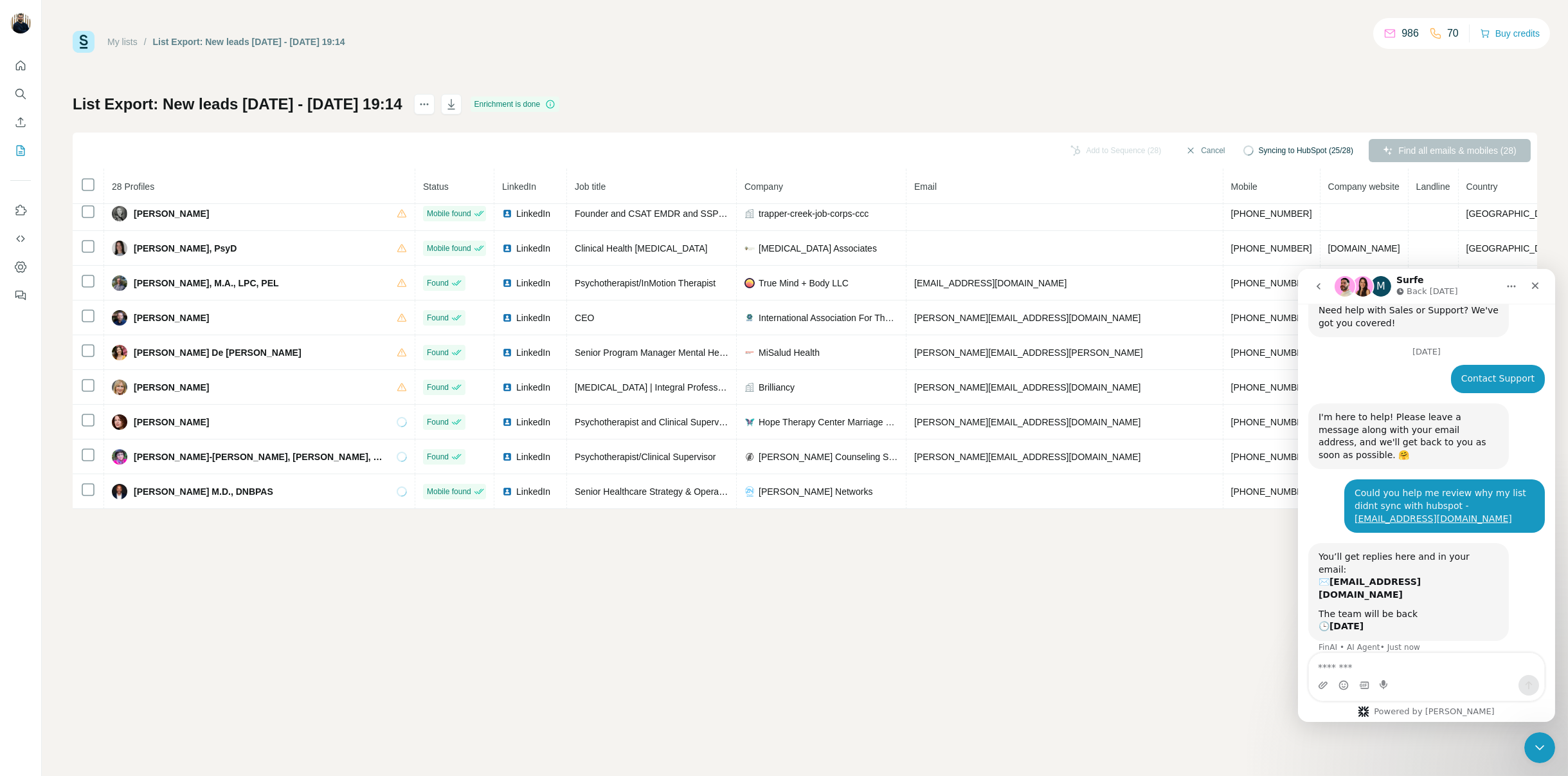
click at [1297, 151] on span "Syncing to HubSpot (25/28)" at bounding box center [1306, 150] width 94 height 12
click at [1297, 151] on button "Sync all to HubSpot (28)" at bounding box center [1304, 151] width 117 height 19
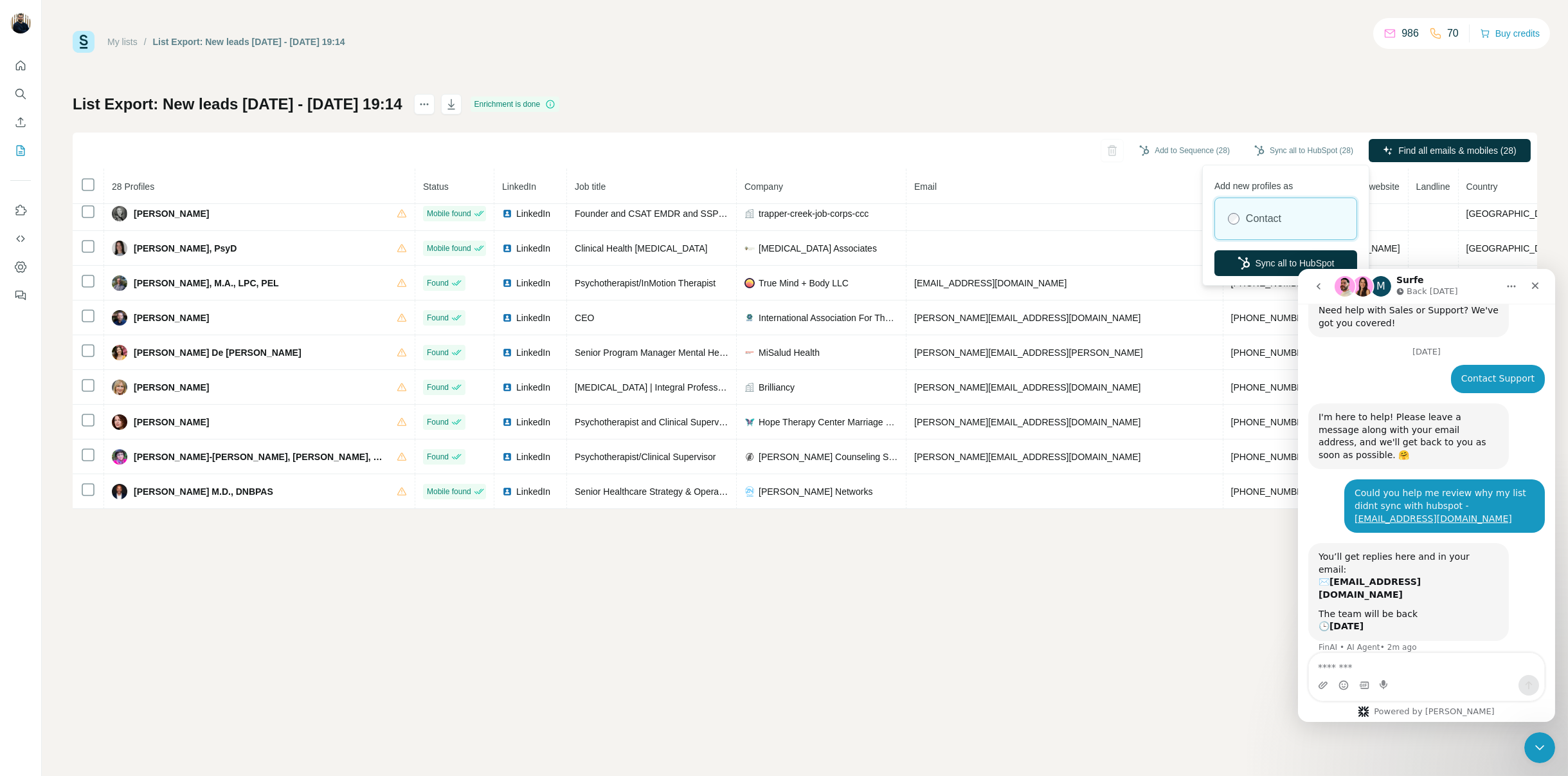
click at [1240, 188] on p "Add new profiles as" at bounding box center [1286, 183] width 143 height 18
click at [1240, 214] on div "Contact" at bounding box center [1286, 219] width 142 height 41
click at [1239, 264] on icon "button" at bounding box center [1244, 263] width 13 height 13
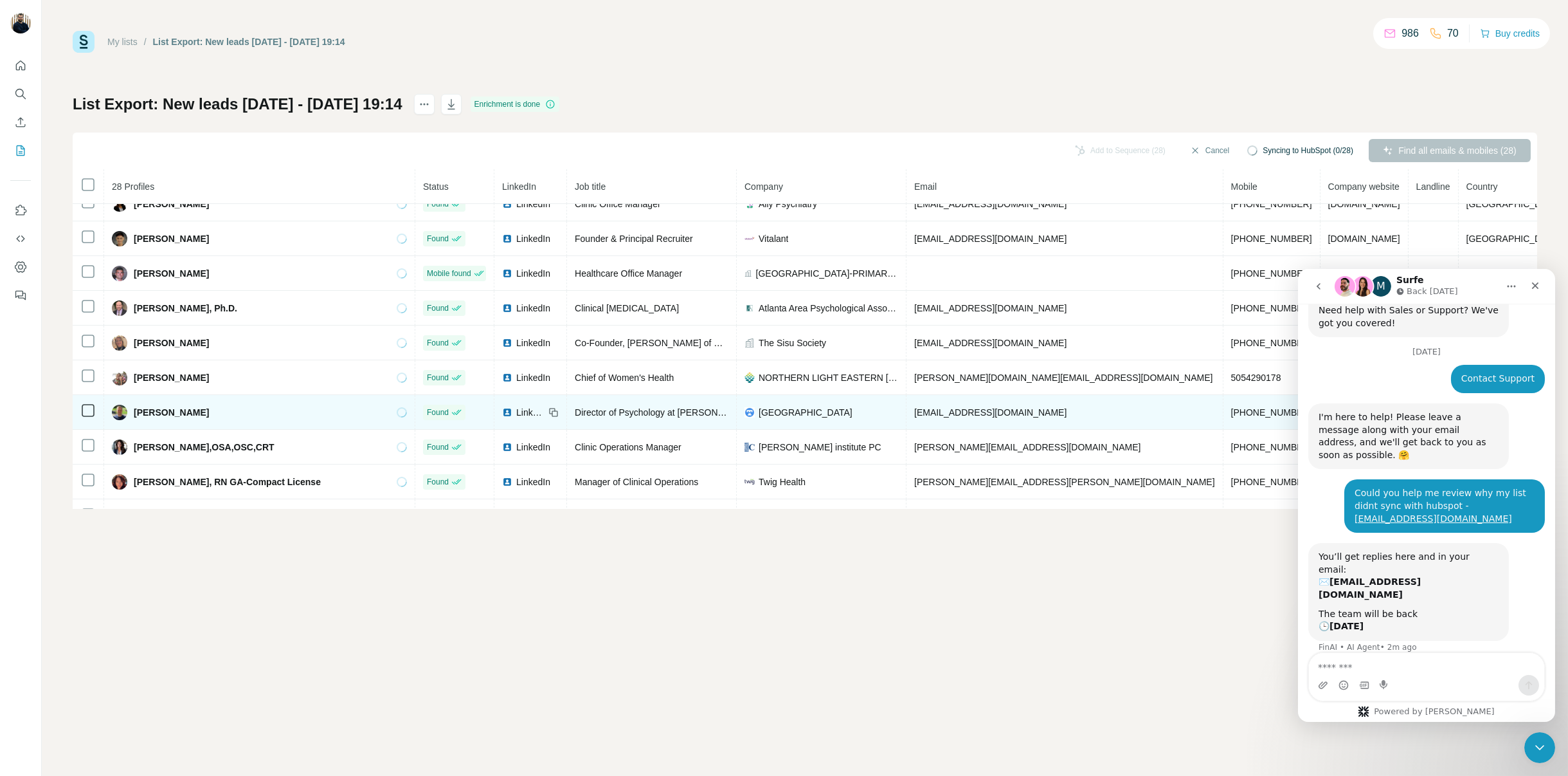
scroll to position [0, 0]
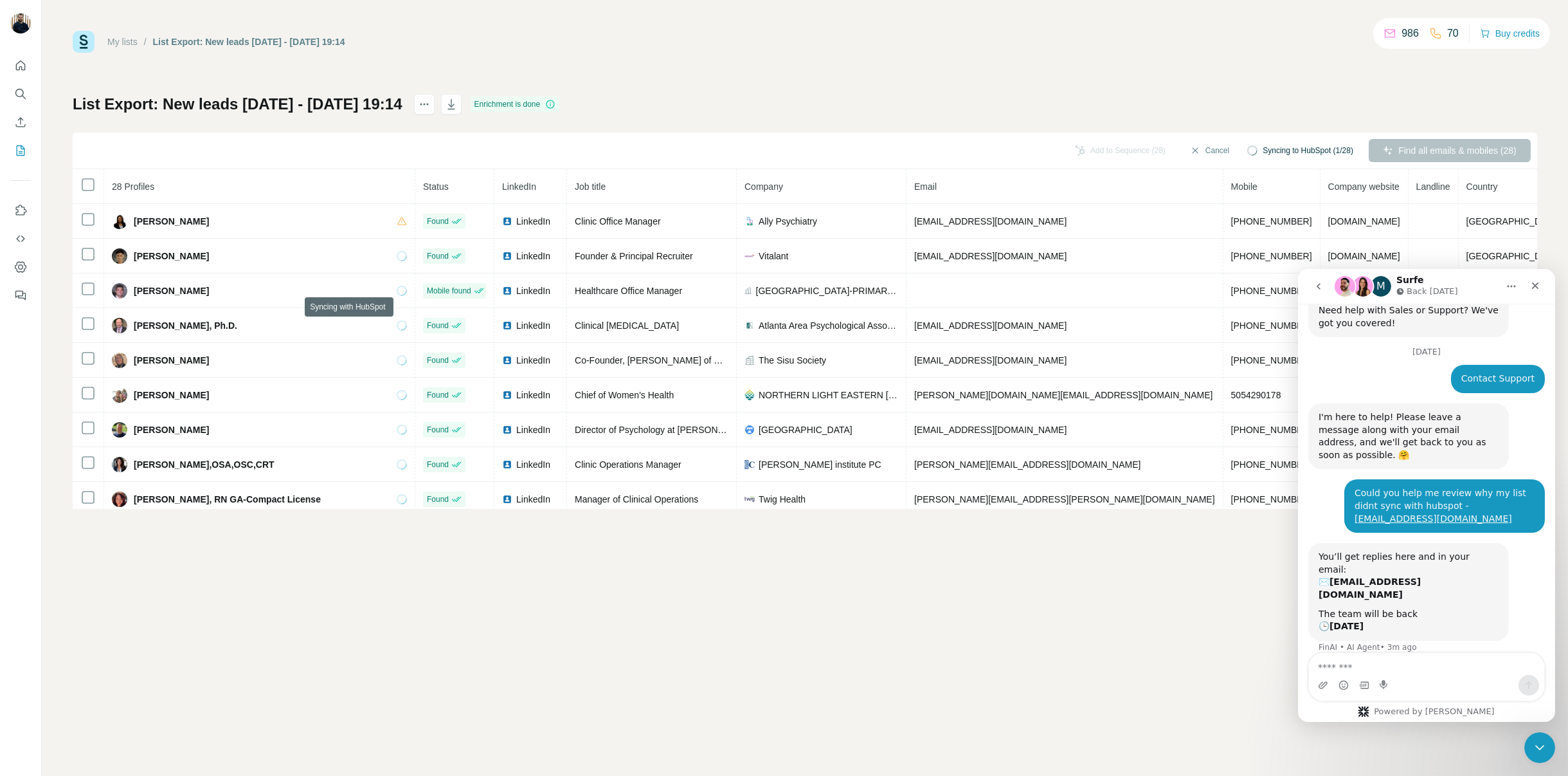
drag, startPoint x: 446, startPoint y: 97, endPoint x: 37, endPoint y: 89, distance: 409.1
click at [37, 89] on div "My lists / List Export: New leads [DATE] - [DATE] 19:14 986 70 Buy credits List…" at bounding box center [784, 388] width 1568 height 776
click at [49, 100] on div "My lists / List Export: New leads [DATE] - [DATE] 19:14 986 70 Buy credits List…" at bounding box center [805, 388] width 1527 height 776
drag, startPoint x: 58, startPoint y: 103, endPoint x: 439, endPoint y: 105, distance: 381.0
click at [439, 105] on div "My lists / List Export: New leads [DATE] - [DATE] 19:14 986 70 Buy credits List…" at bounding box center [805, 388] width 1527 height 776
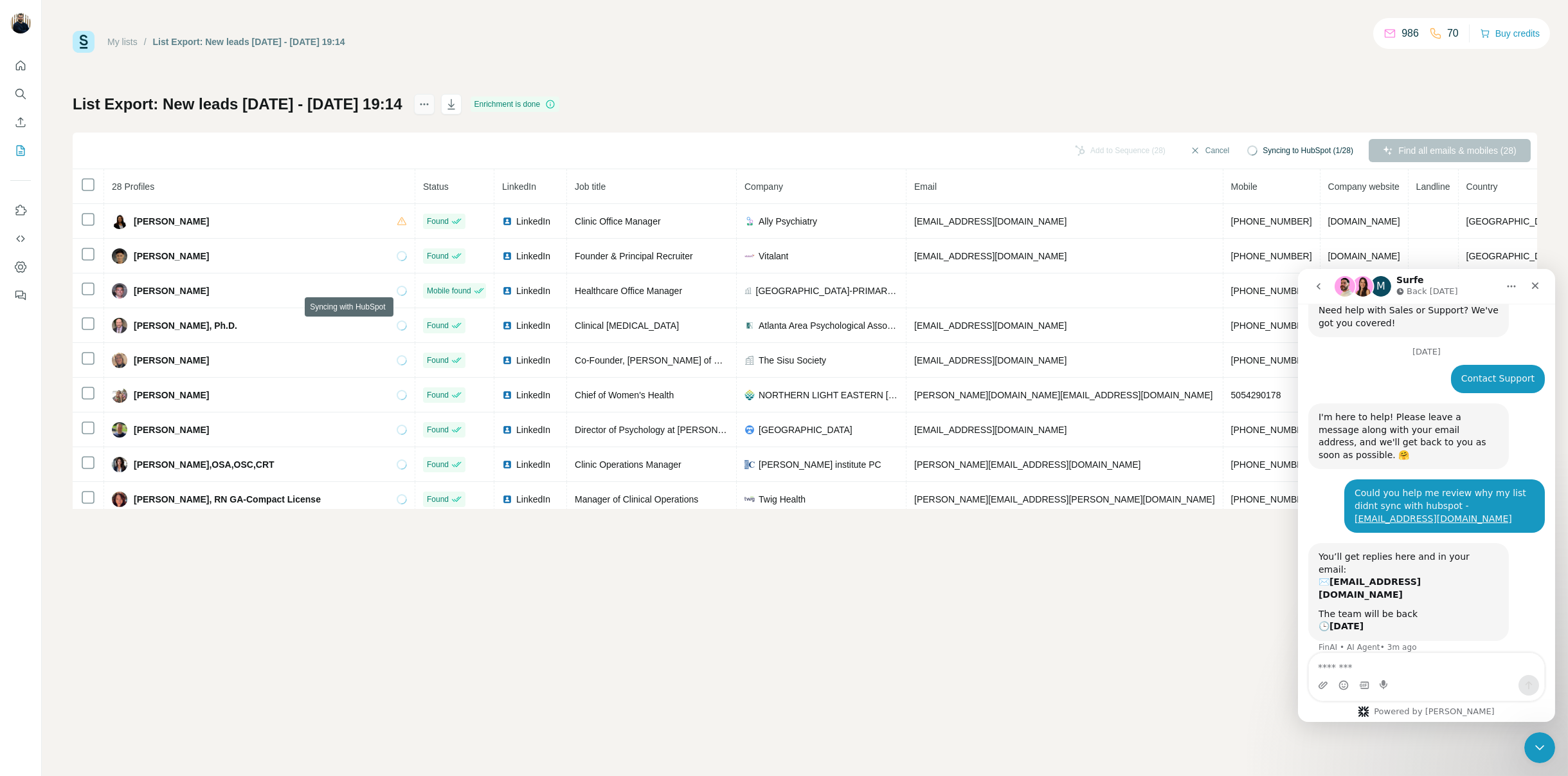
copy h1 "List Export: New leads [DATE] - [DATE] 19:14"
click at [1439, 667] on textarea "Message…" at bounding box center [1426, 663] width 235 height 22
paste textarea "**********"
type textarea "**********"
click at [1527, 684] on icon "Send a message…" at bounding box center [1528, 684] width 10 height 10
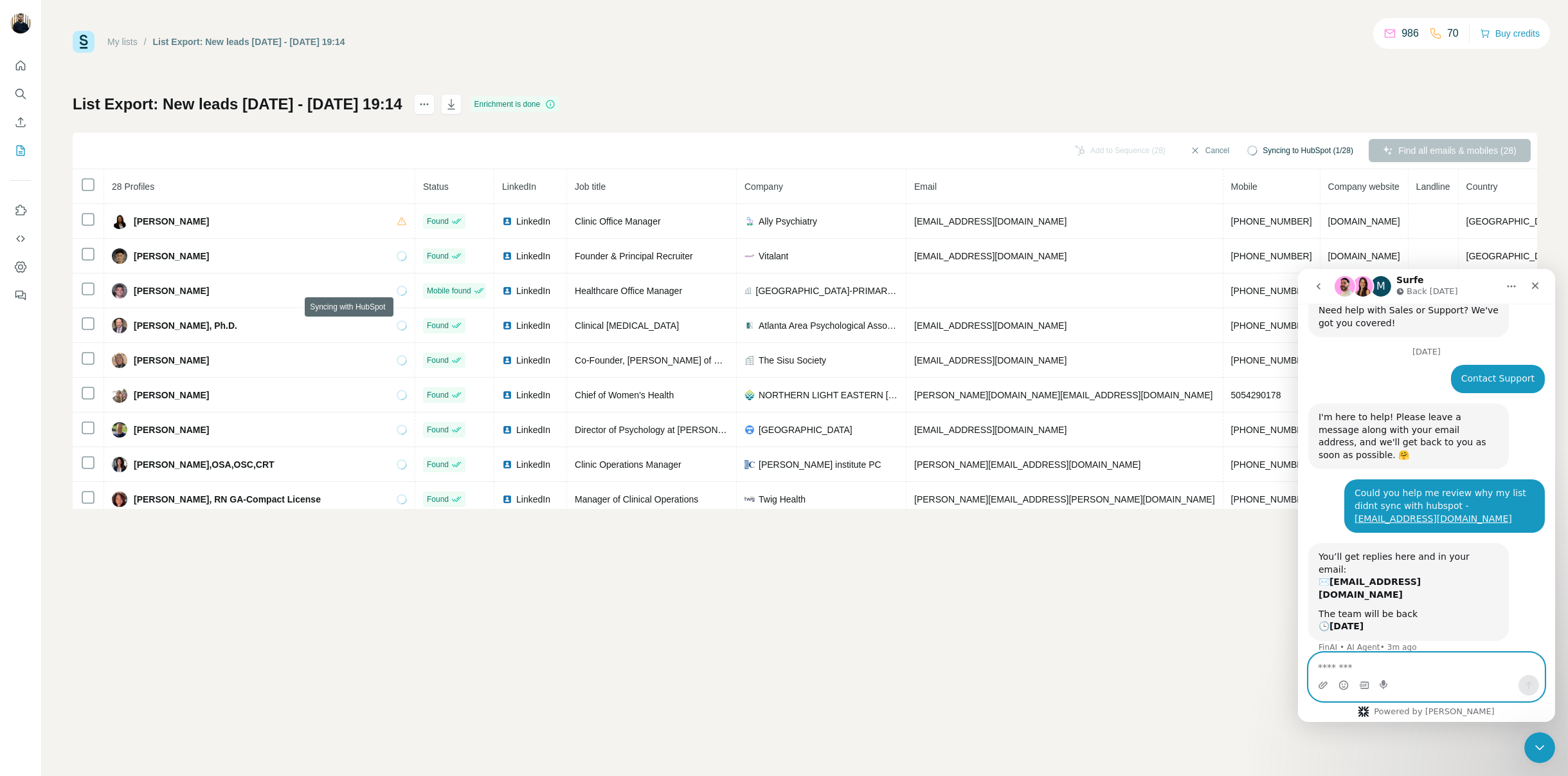
scroll to position [98, 0]
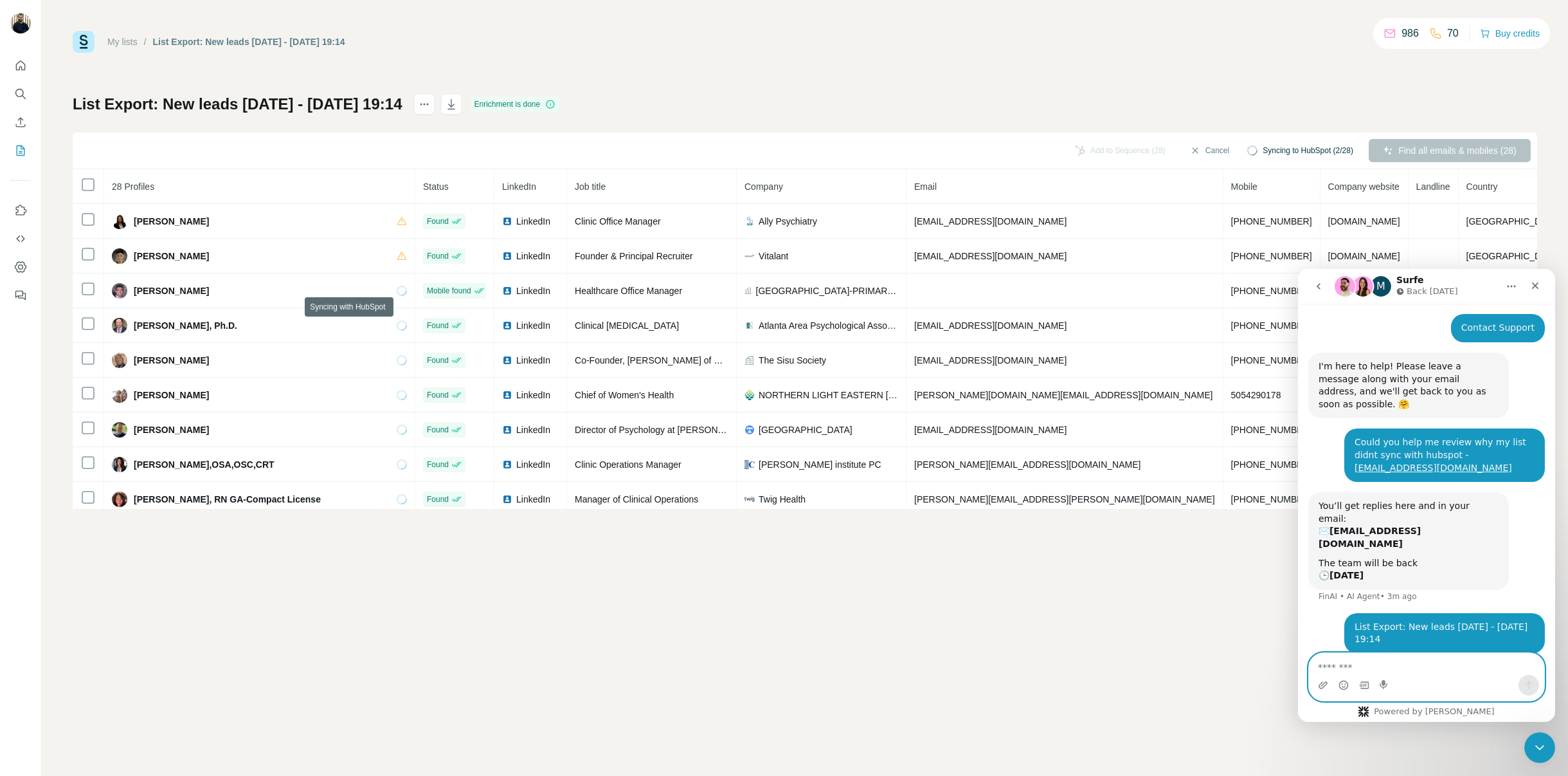
click at [1354, 664] on textarea "Message…" at bounding box center [1426, 663] width 235 height 22
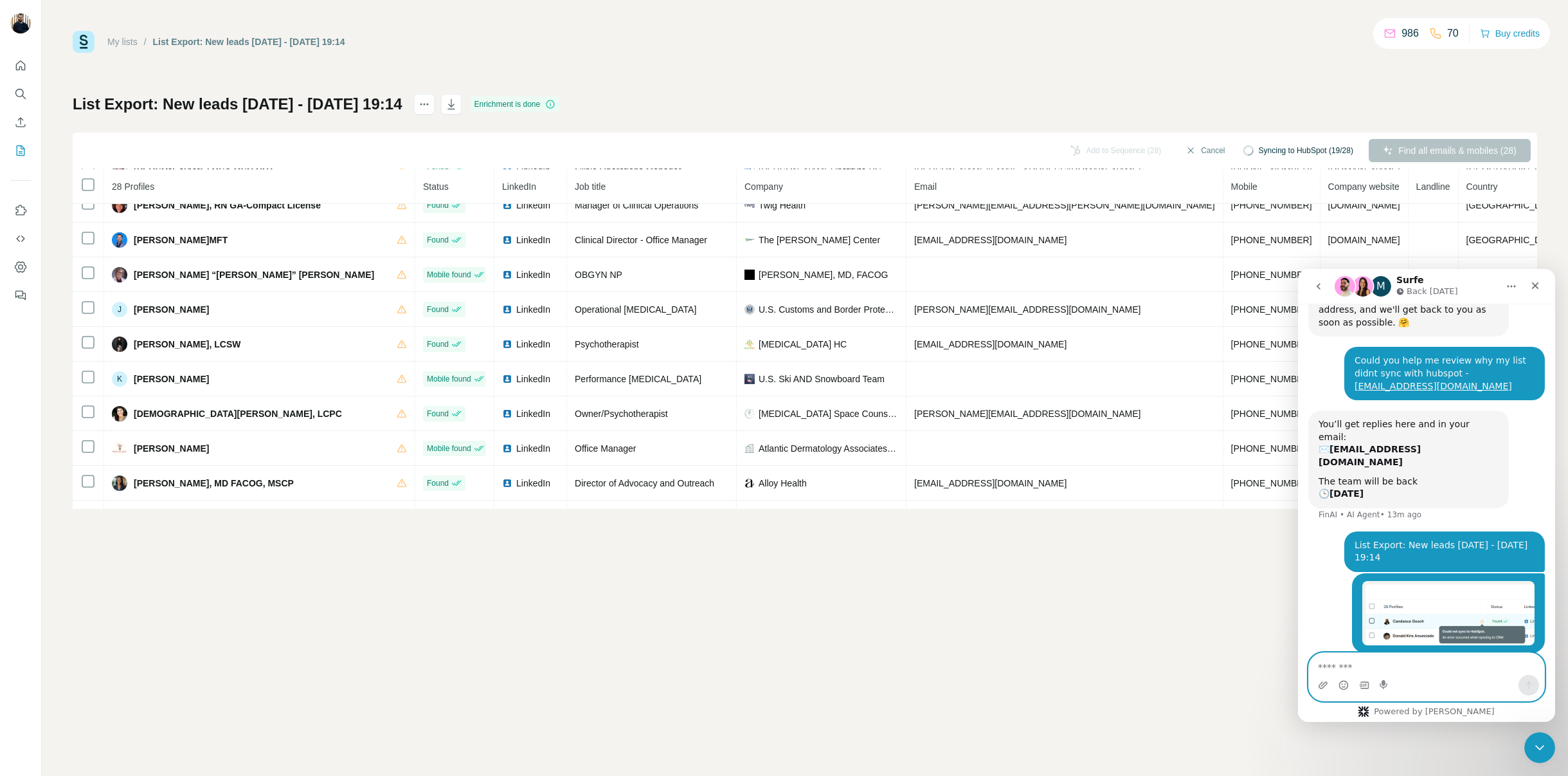
scroll to position [0, 0]
